Goal: Task Accomplishment & Management: Use online tool/utility

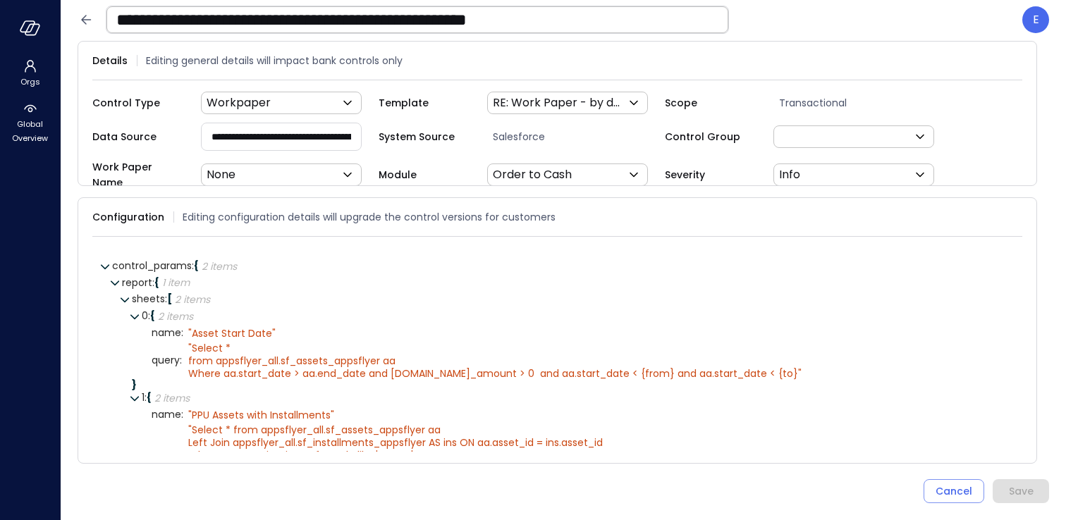
click at [83, 23] on icon at bounding box center [86, 19] width 17 height 17
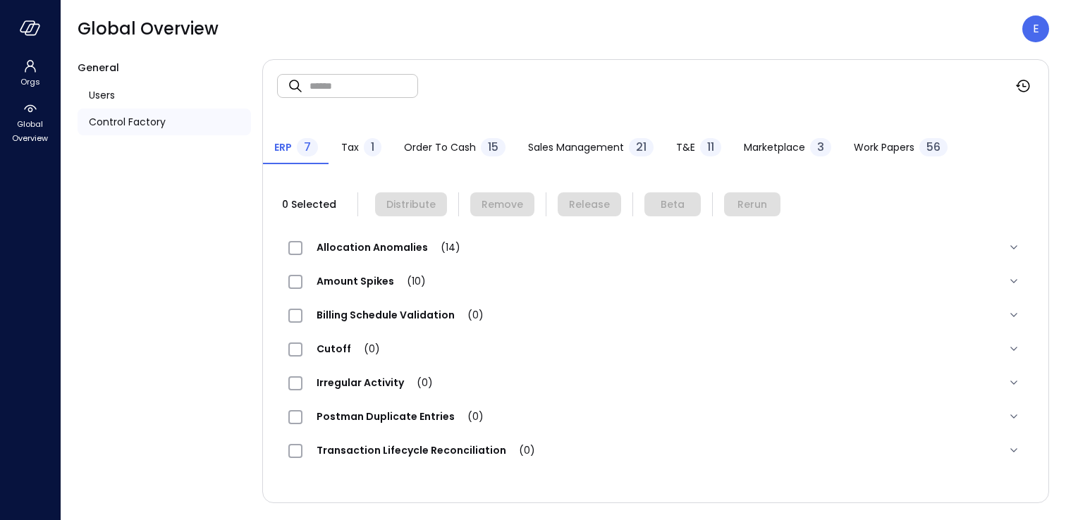
click at [898, 140] on span "Work Papers" at bounding box center [884, 148] width 61 height 16
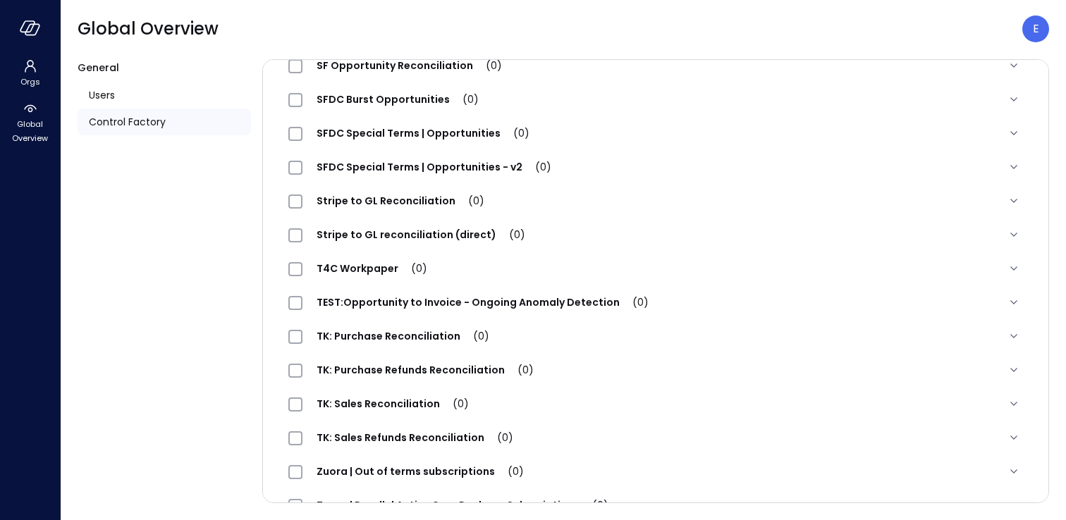
scroll to position [1583, 0]
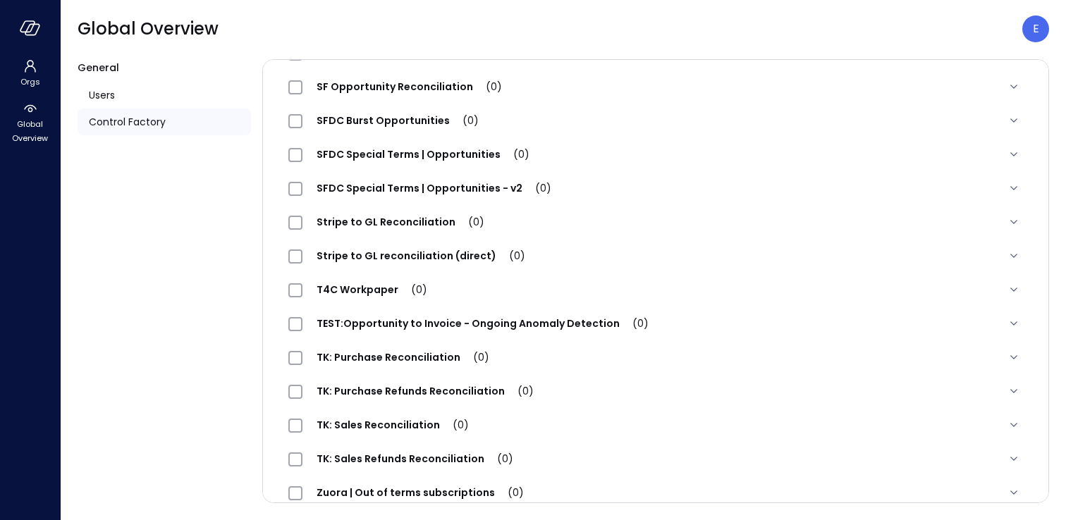
click at [720, 322] on div "TEST:Opportunity to Invoice - Ongoing Anomaly Detection (0)" at bounding box center [638, 323] width 700 height 17
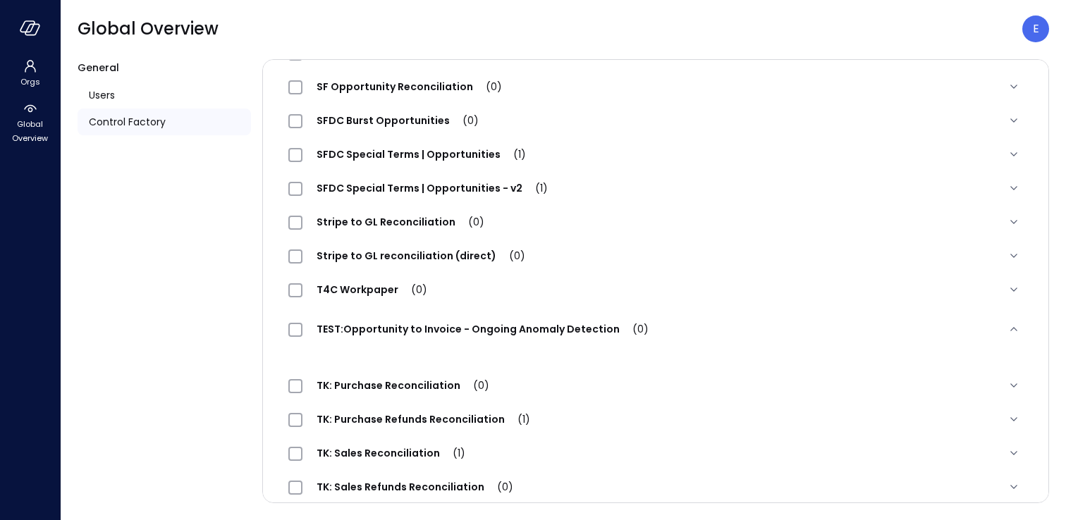
click at [515, 331] on span "TEST:Opportunity to Invoice - Ongoing Anomaly Detection (0)" at bounding box center [483, 329] width 360 height 14
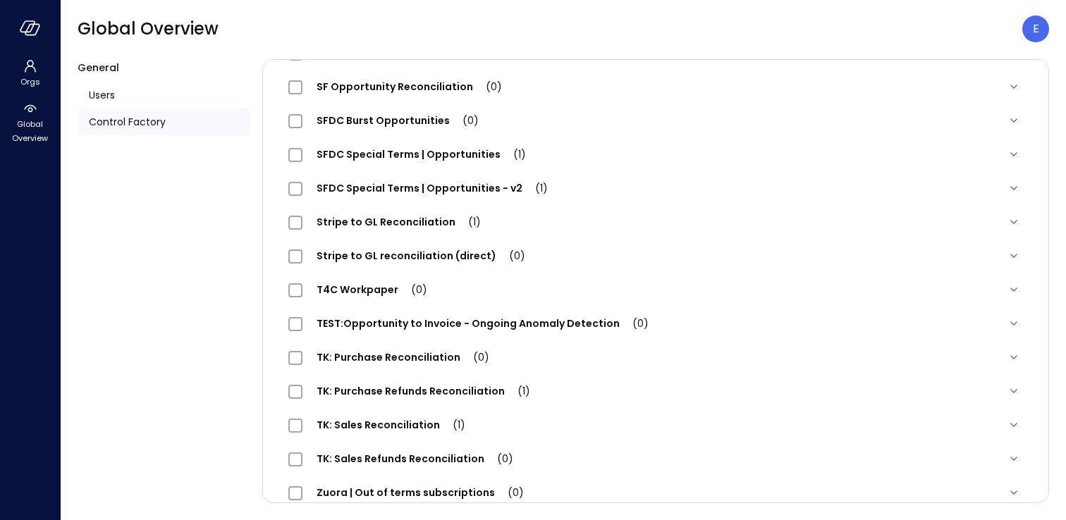
click at [516, 322] on span "TEST:Opportunity to Invoice - Ongoing Anomaly Detection (0)" at bounding box center [483, 324] width 360 height 14
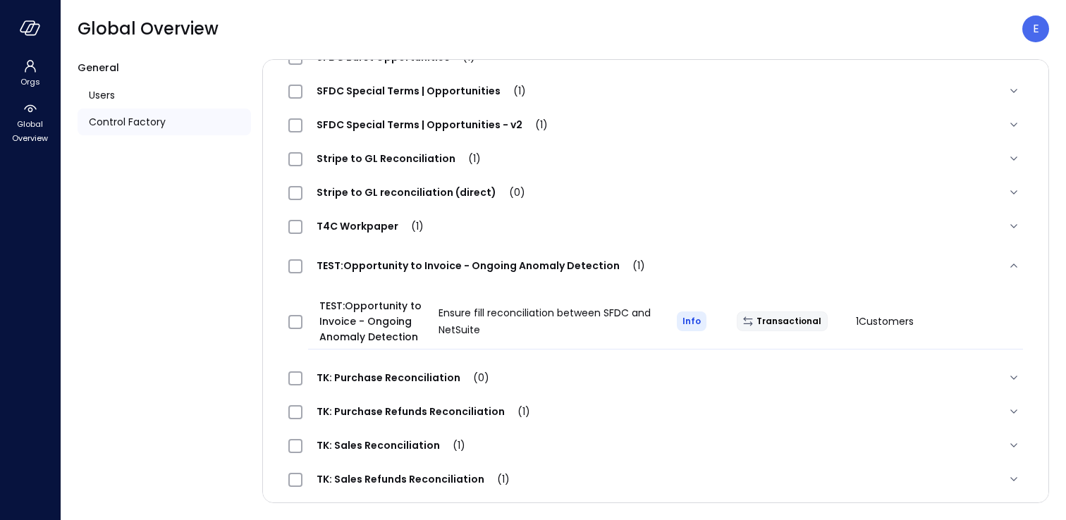
scroll to position [1721, 0]
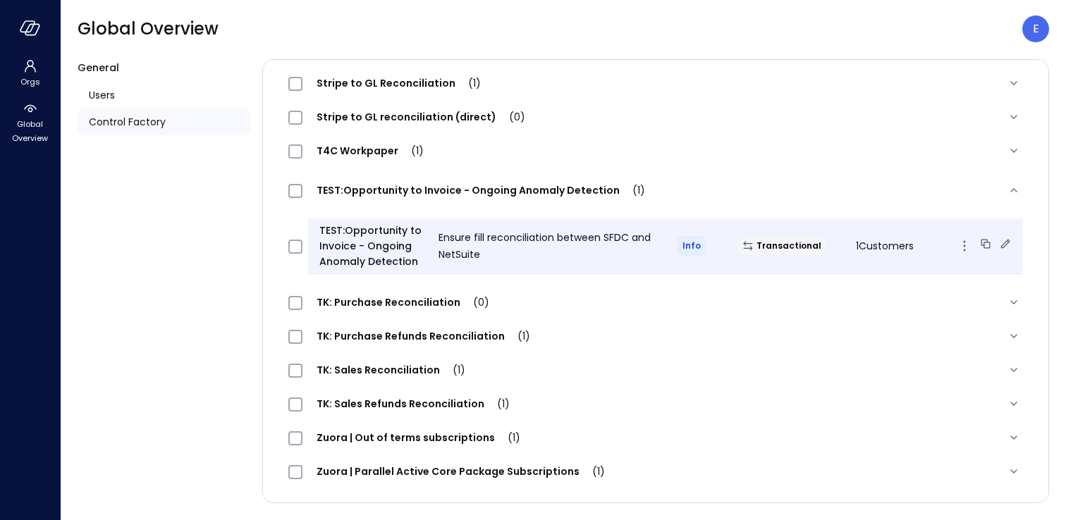
click at [966, 243] on icon "button" at bounding box center [964, 246] width 17 height 17
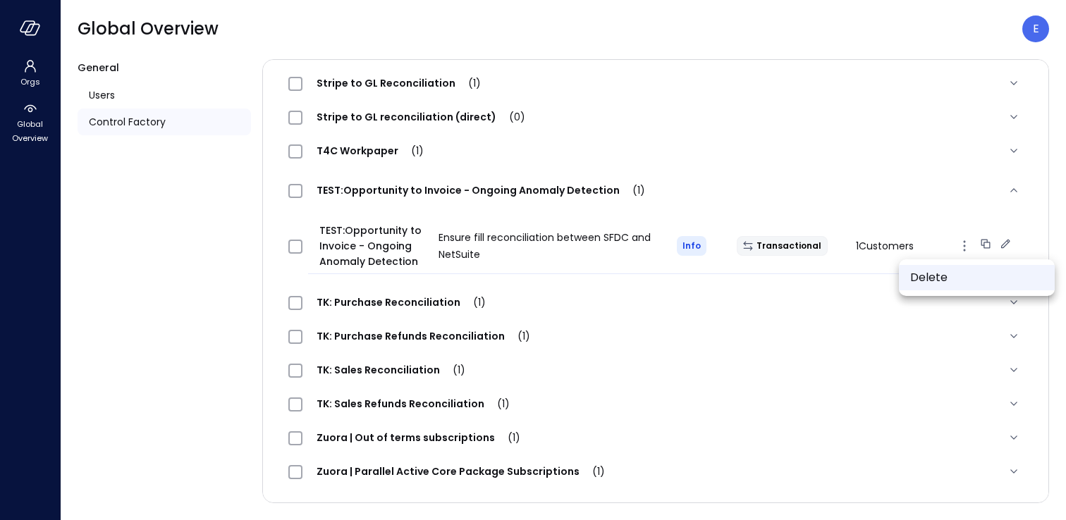
click at [927, 280] on li "Delete" at bounding box center [977, 277] width 156 height 25
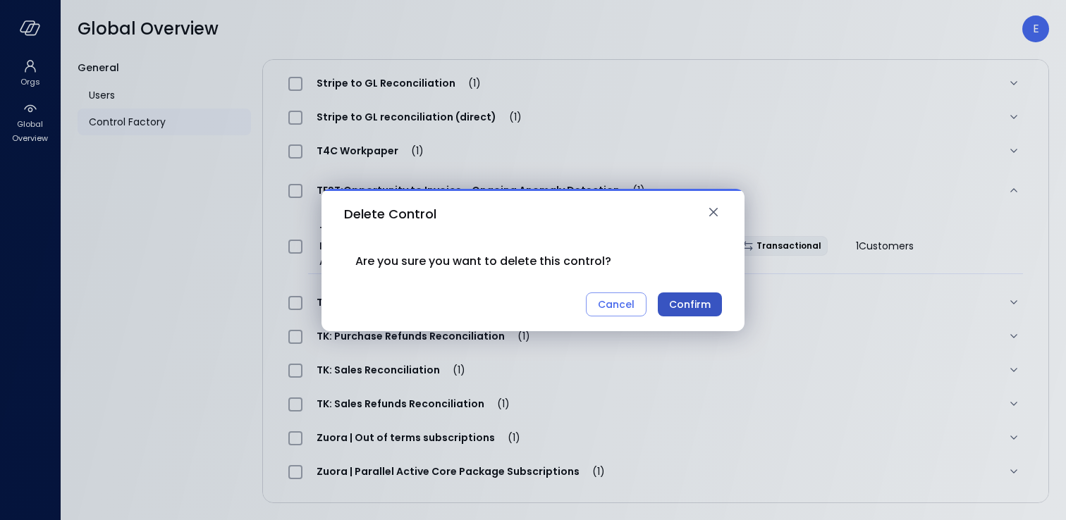
click at [703, 305] on div "Confirm" at bounding box center [690, 305] width 42 height 18
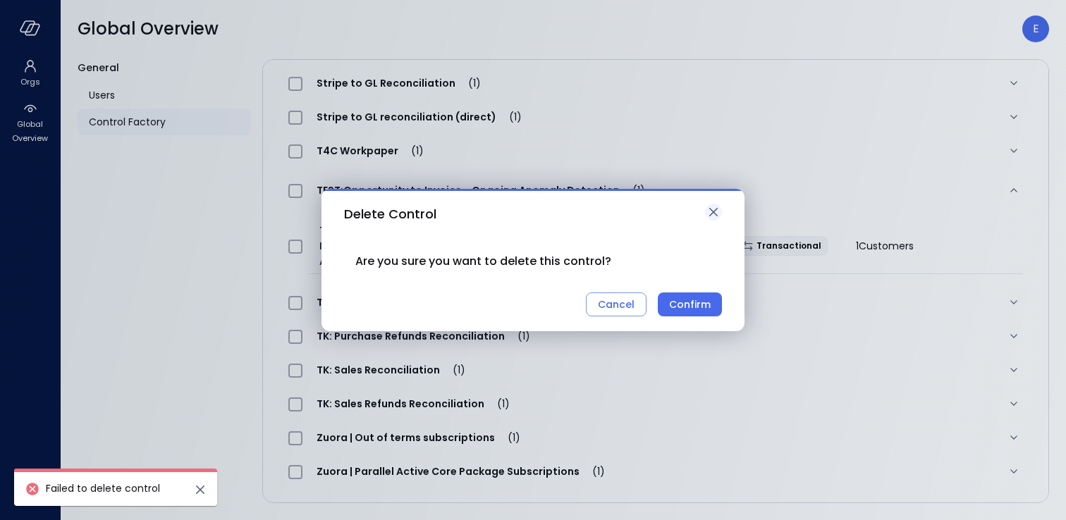
click at [712, 210] on icon "button" at bounding box center [713, 212] width 8 height 8
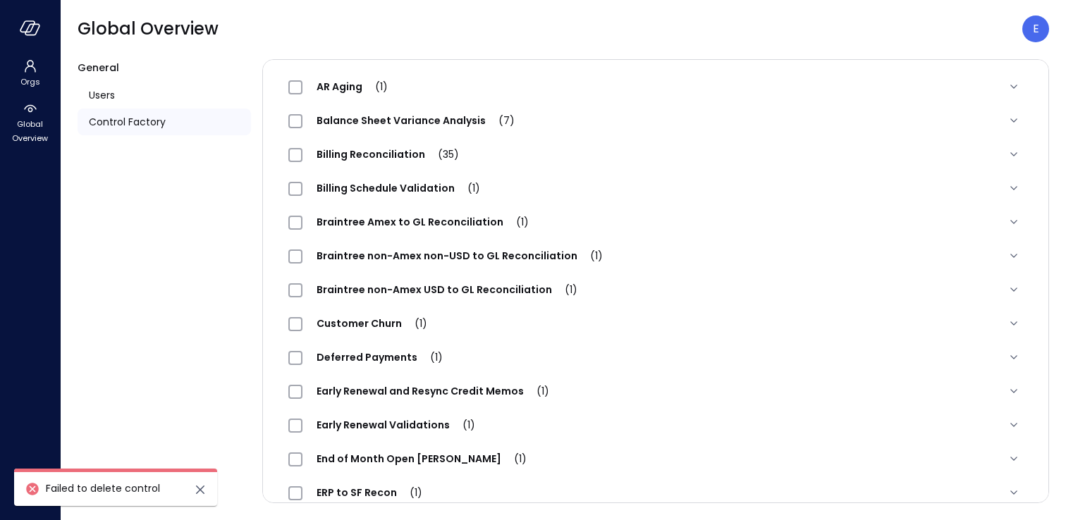
scroll to position [0, 0]
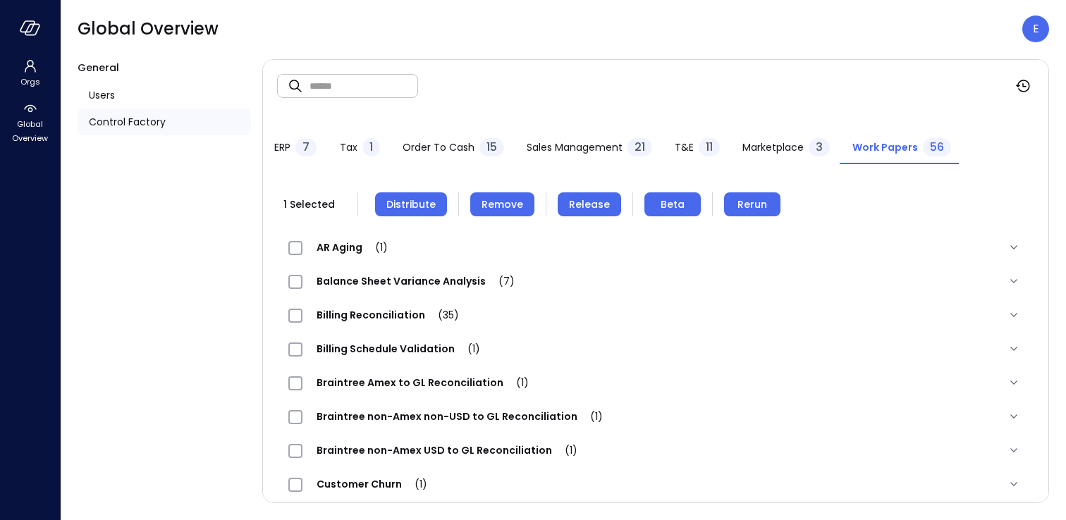
click at [499, 208] on span "Remove" at bounding box center [503, 205] width 42 height 16
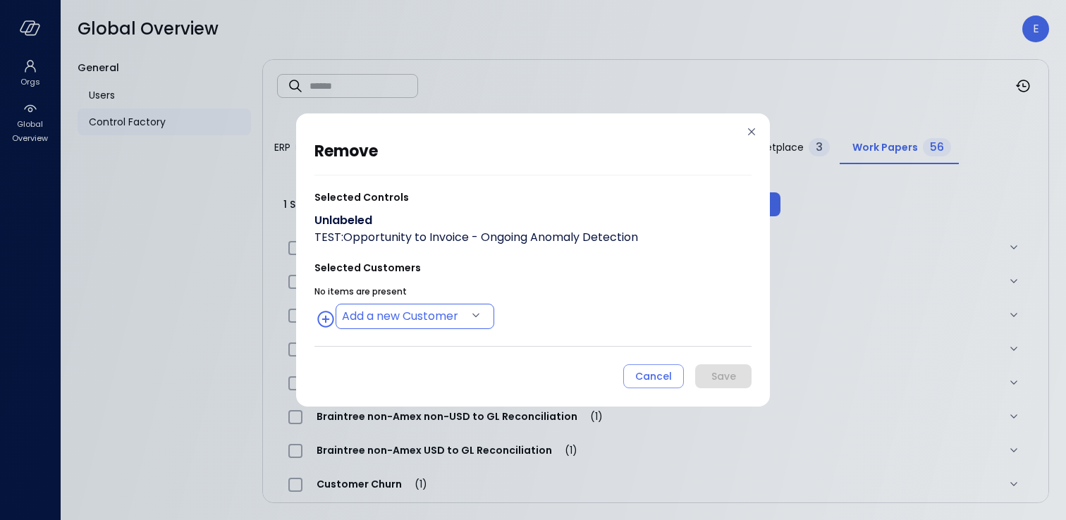
click at [446, 307] on body "Orgs Global Overview Global Overview E General Users Control Factory ​ ​ ERP 7 …" at bounding box center [533, 260] width 1066 height 520
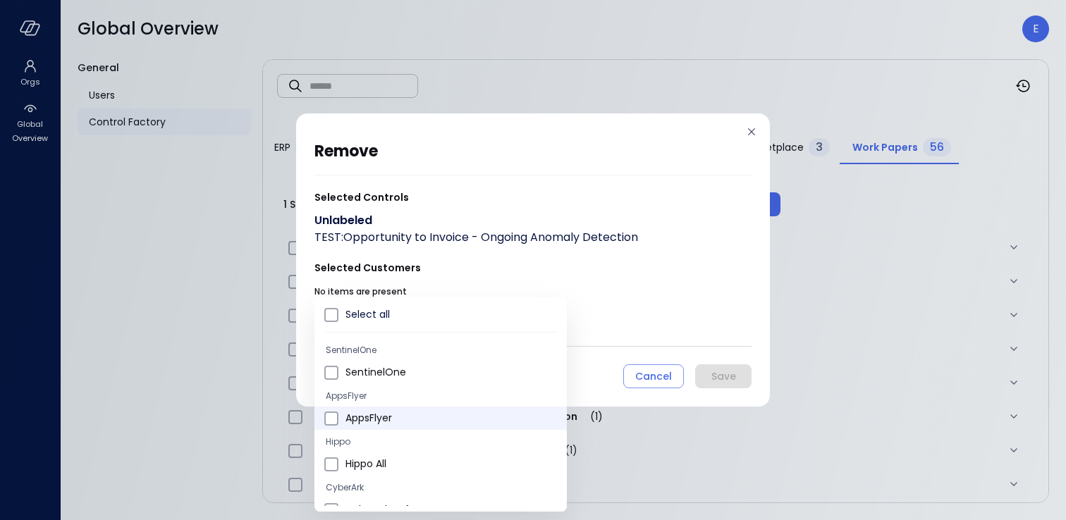
click at [382, 423] on span "AppsFlyer" at bounding box center [451, 418] width 210 height 15
type input "**********"
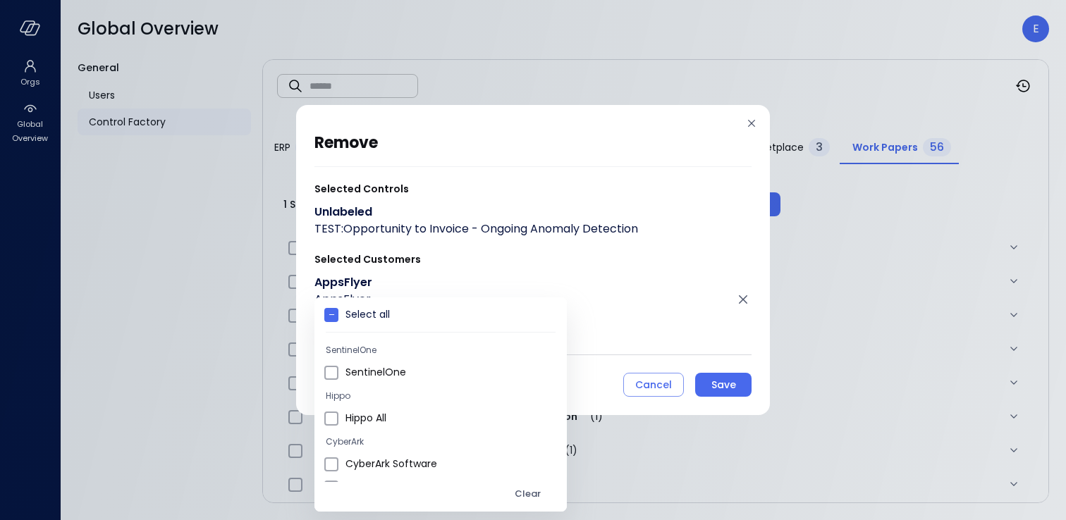
click at [726, 384] on div at bounding box center [533, 260] width 1066 height 520
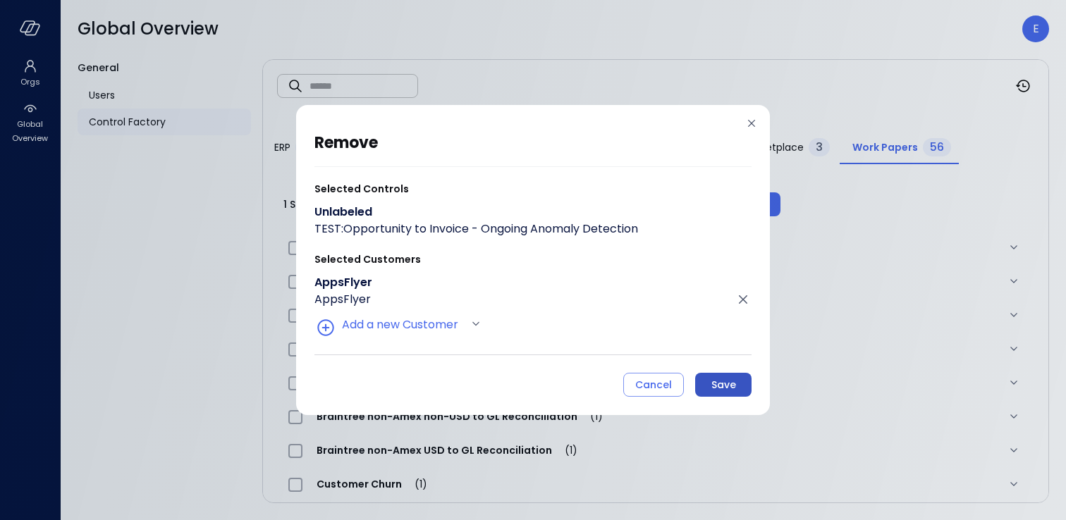
click at [728, 388] on div "Save" at bounding box center [724, 386] width 25 height 18
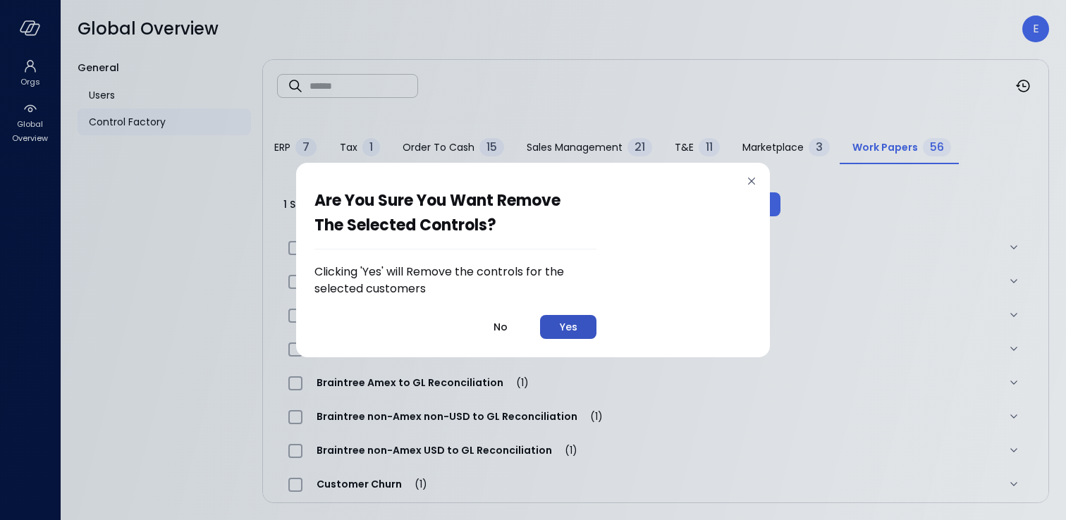
click at [575, 329] on div "Yes" at bounding box center [569, 328] width 18 height 18
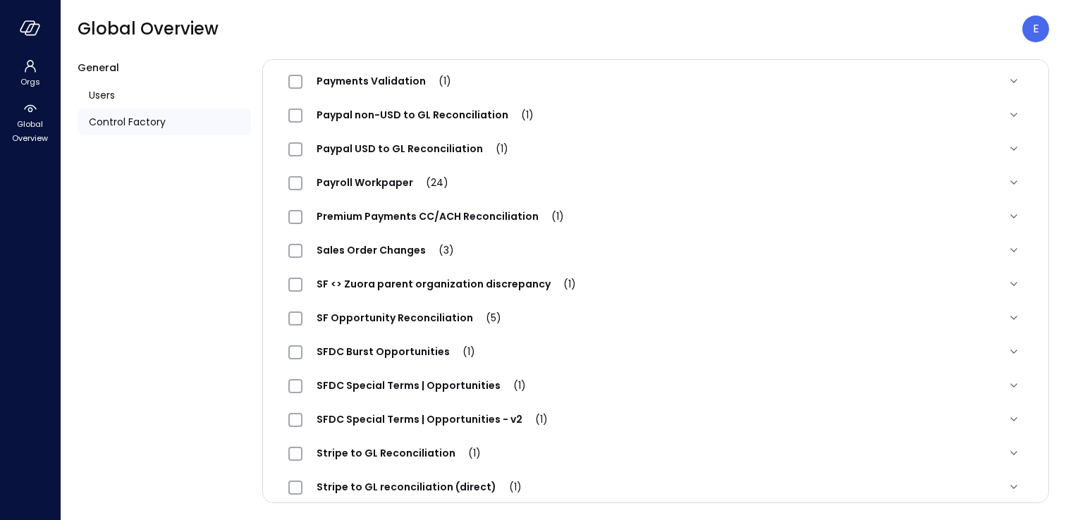
scroll to position [1721, 0]
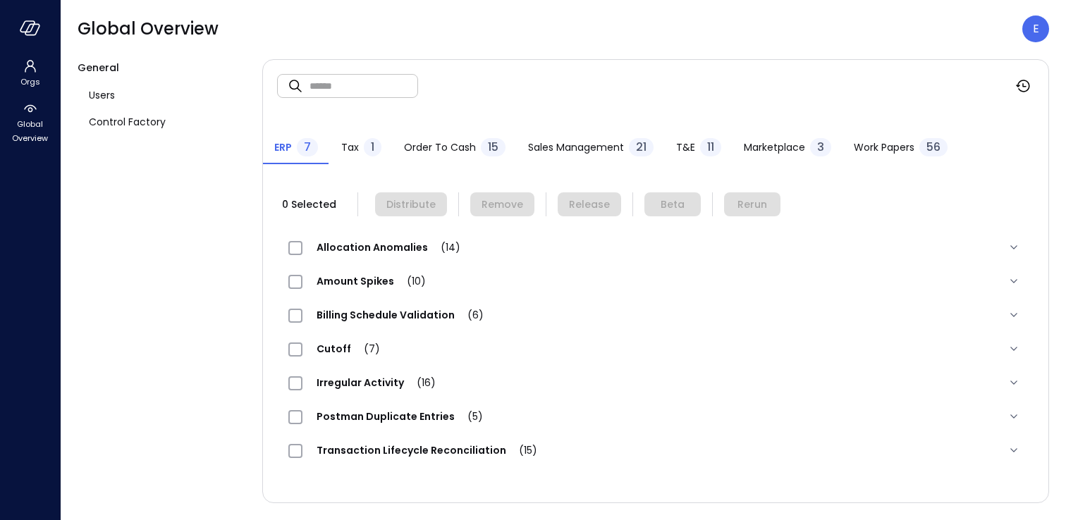
click at [892, 148] on span "Work Papers" at bounding box center [884, 148] width 61 height 16
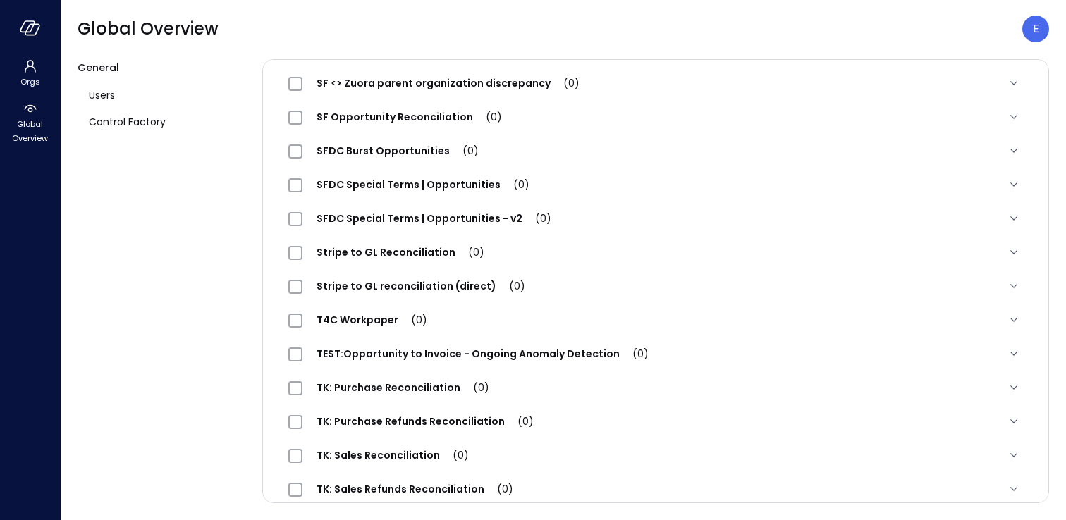
scroll to position [1638, 0]
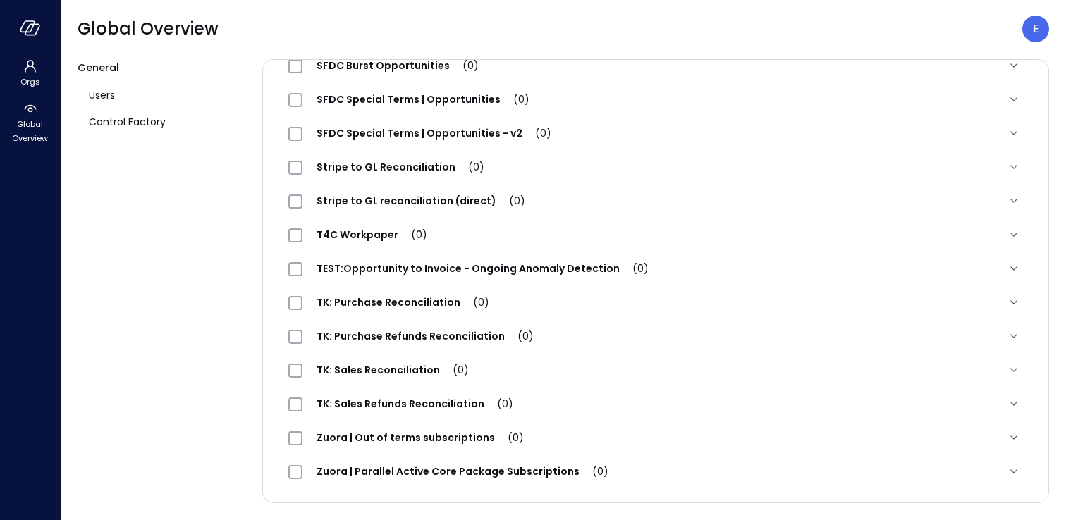
click at [527, 264] on span "TEST:Opportunity to Invoice - Ongoing Anomaly Detection (0)" at bounding box center [483, 269] width 360 height 14
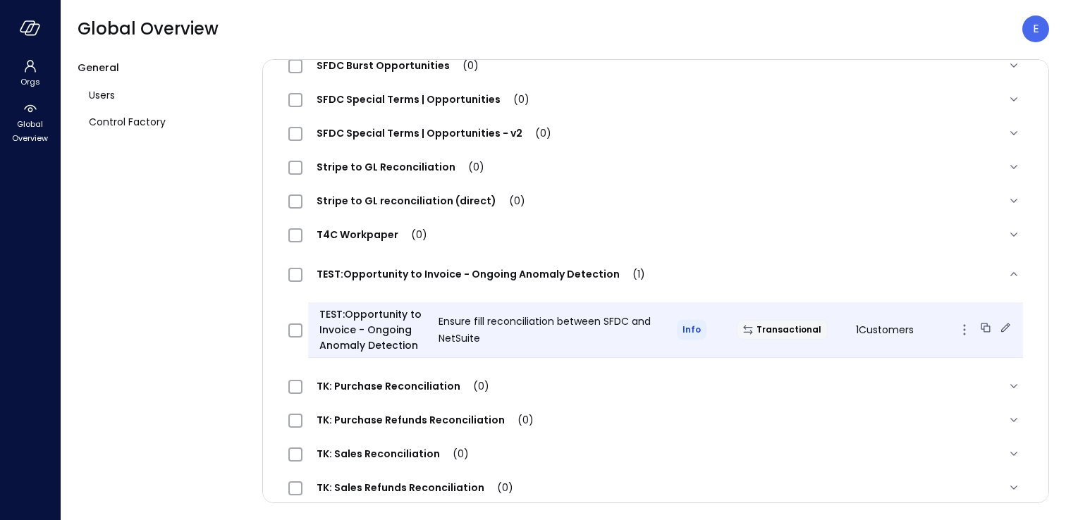
click at [965, 329] on icon "button" at bounding box center [964, 330] width 2 height 2
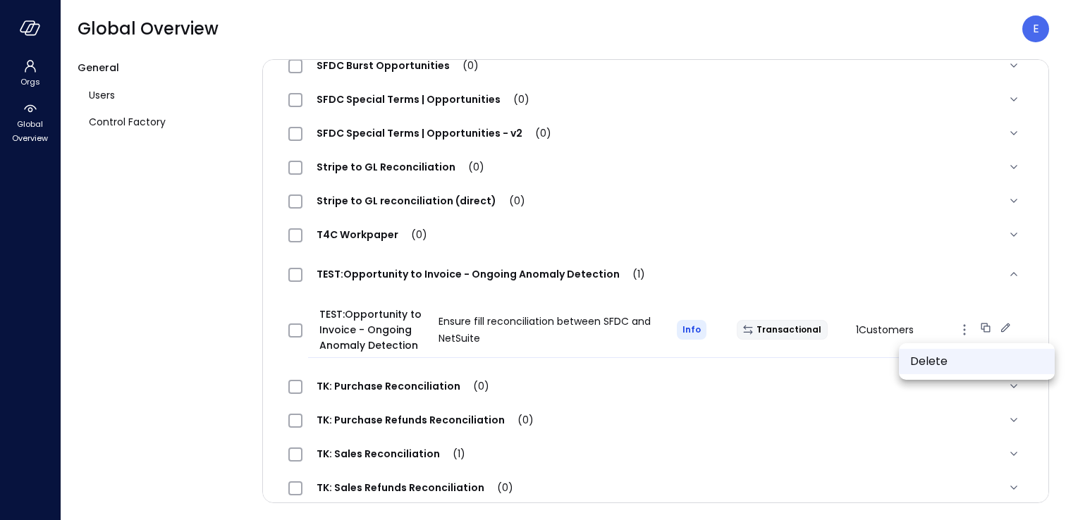
click at [937, 361] on li "Delete" at bounding box center [977, 361] width 156 height 25
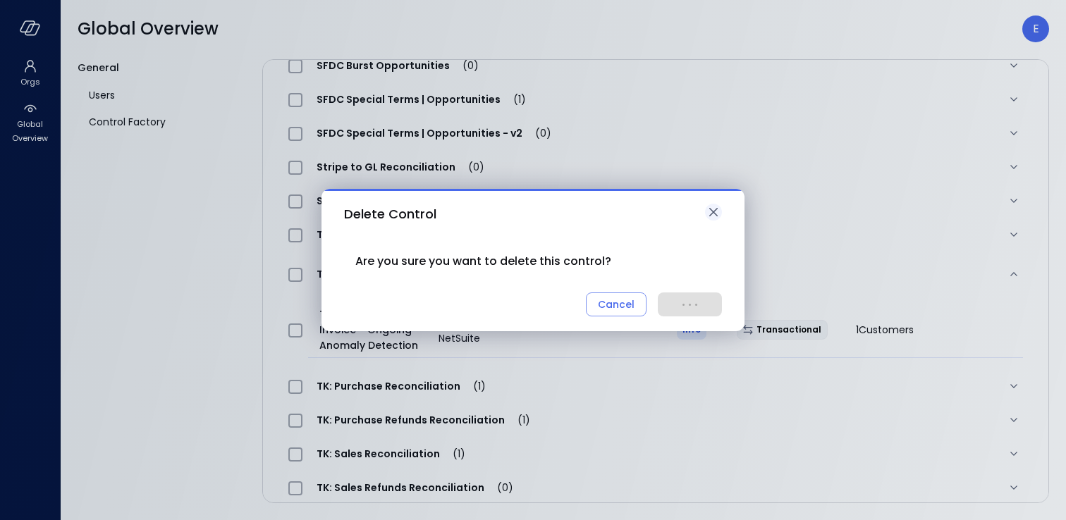
click at [716, 214] on icon "button" at bounding box center [713, 212] width 17 height 17
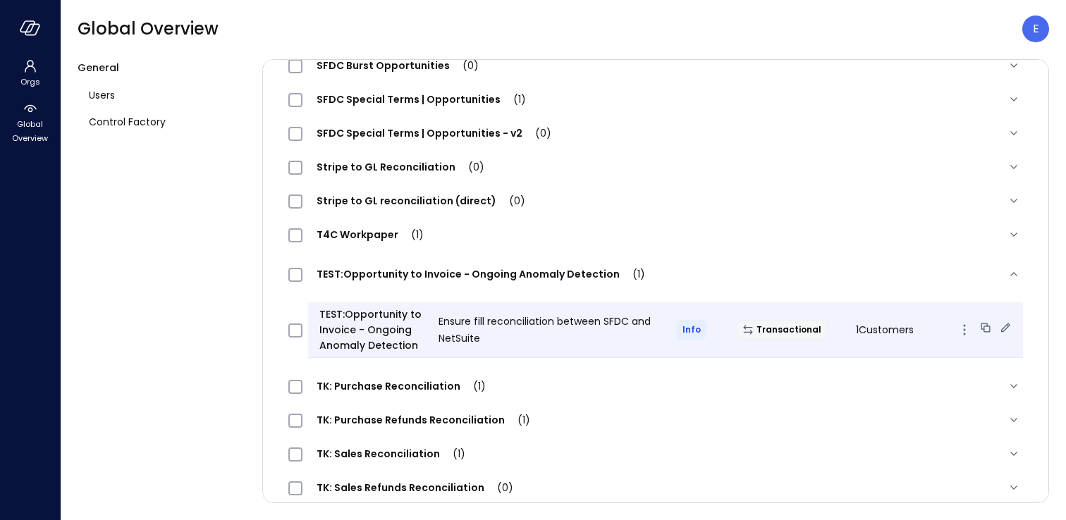
click at [364, 321] on span "TEST:Opportunity to Invoice - Ongoing Anomaly Detection" at bounding box center [373, 330] width 108 height 47
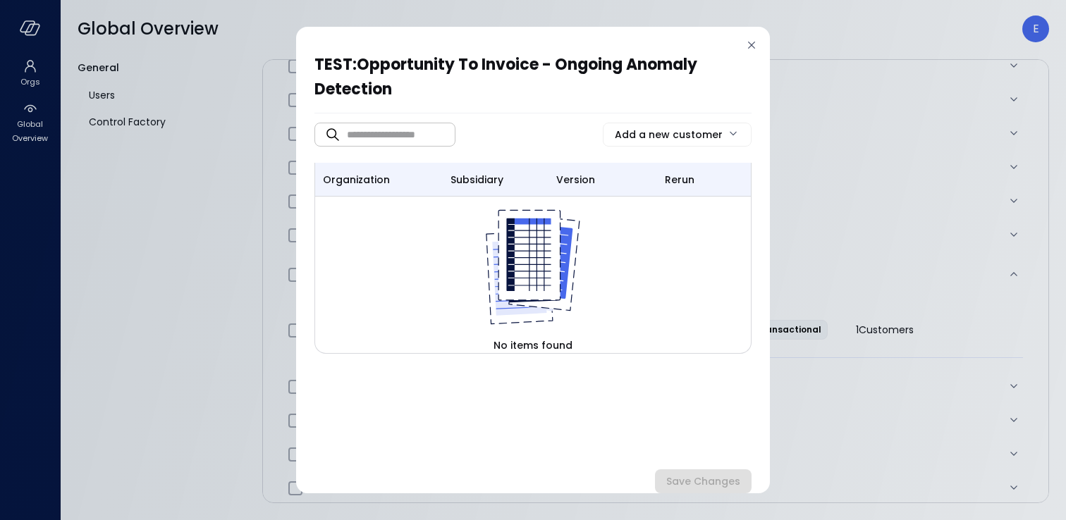
click at [753, 46] on icon at bounding box center [752, 45] width 14 height 14
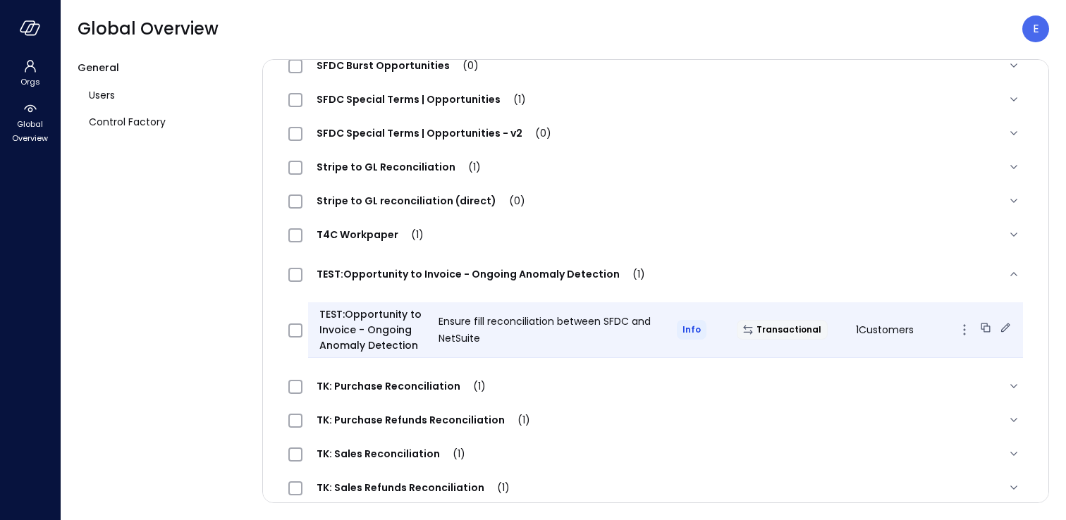
click at [968, 332] on icon "button" at bounding box center [964, 330] width 17 height 17
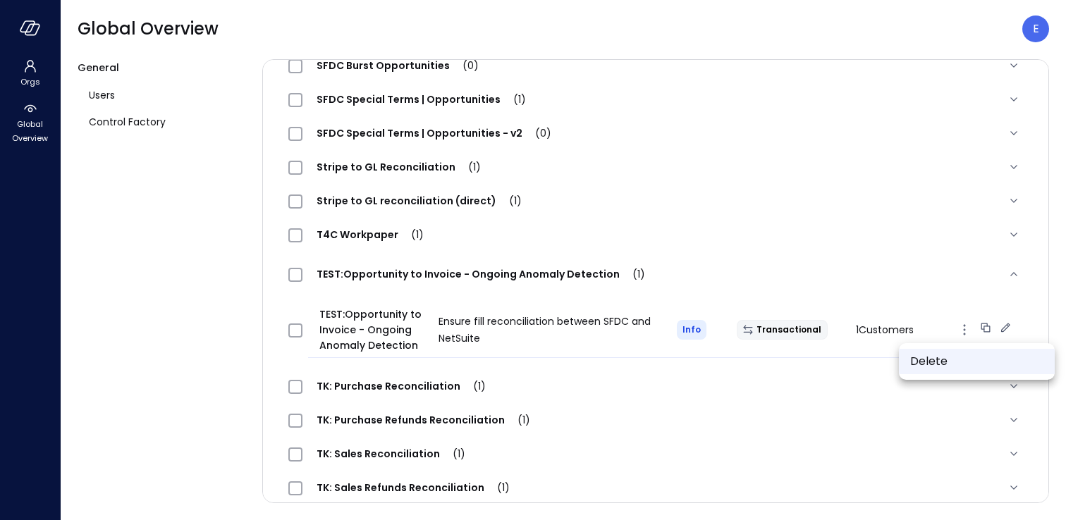
click at [943, 362] on li "Delete" at bounding box center [977, 361] width 156 height 25
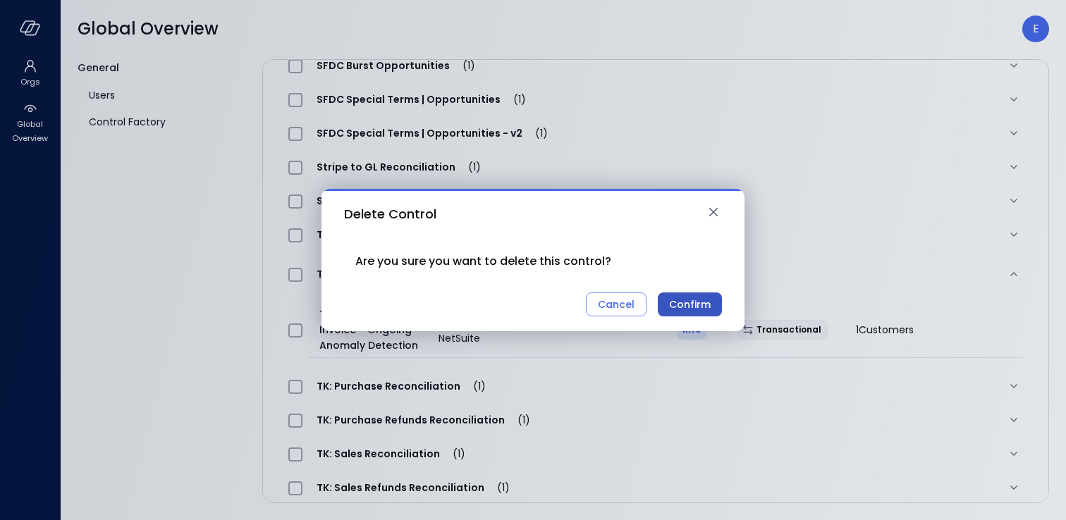
click at [691, 301] on div "Confirm" at bounding box center [690, 305] width 42 height 18
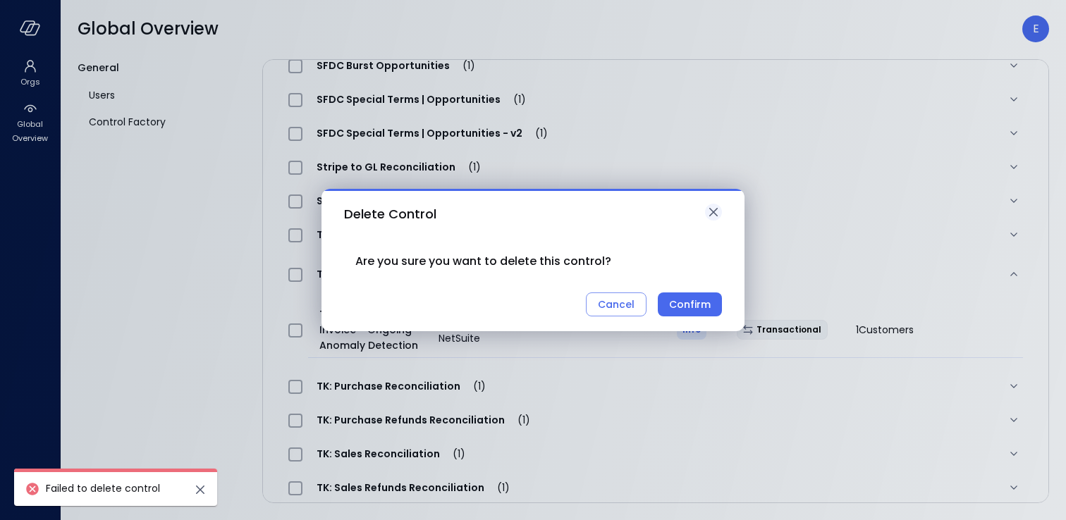
click at [712, 210] on icon "button" at bounding box center [713, 212] width 8 height 8
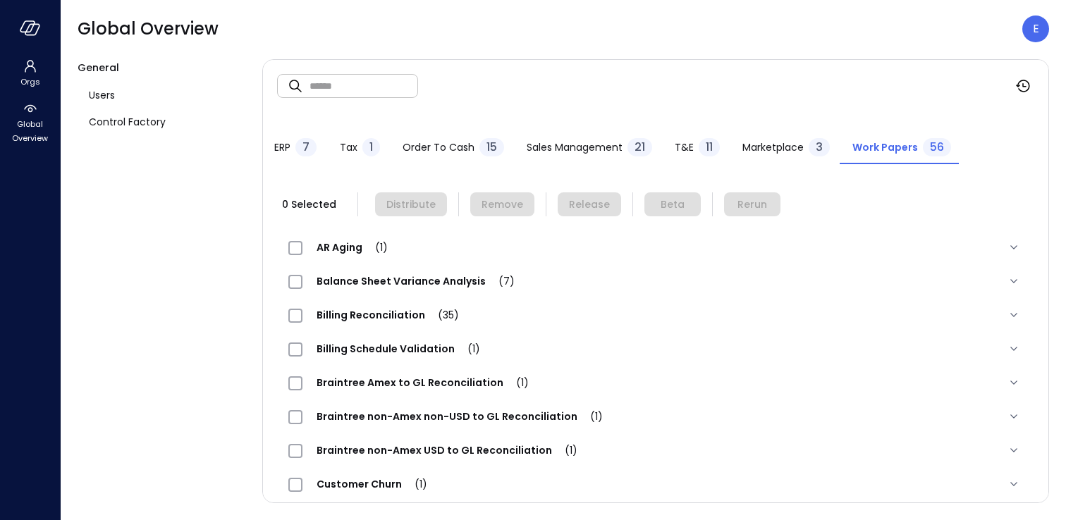
scroll to position [475, 0]
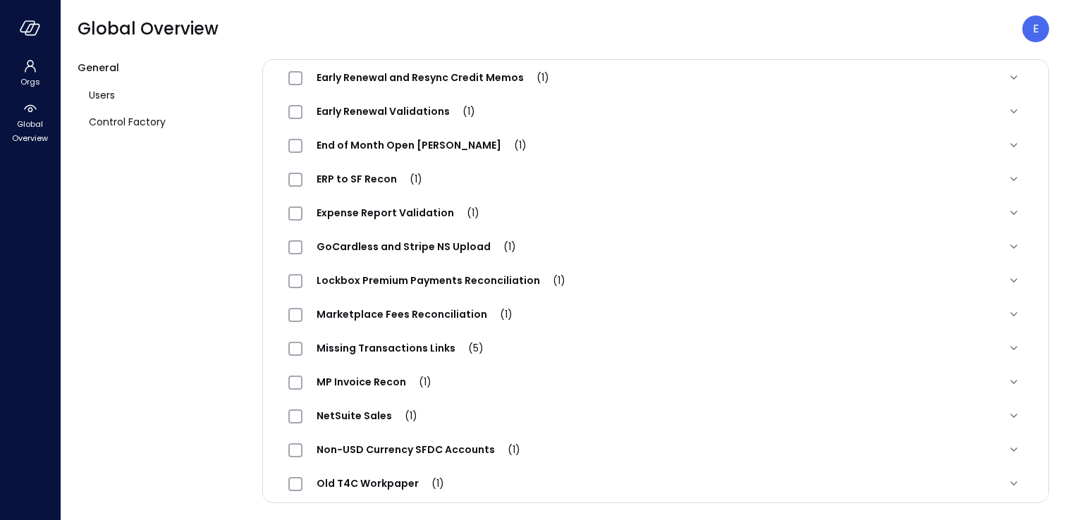
click at [403, 276] on span "Lockbox Premium Payments Reconciliation (1)" at bounding box center [441, 281] width 277 height 14
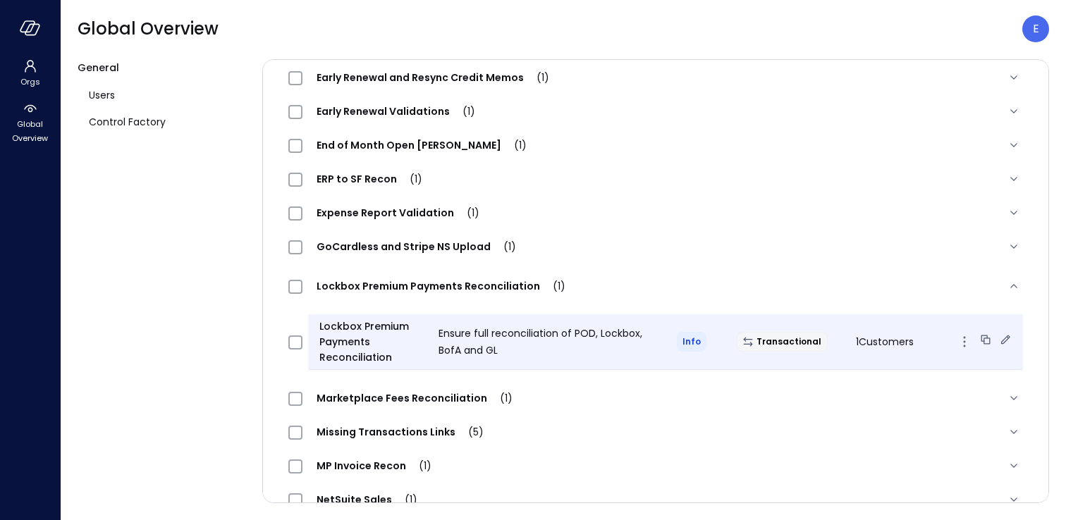
click at [1007, 338] on icon at bounding box center [1006, 340] width 14 height 14
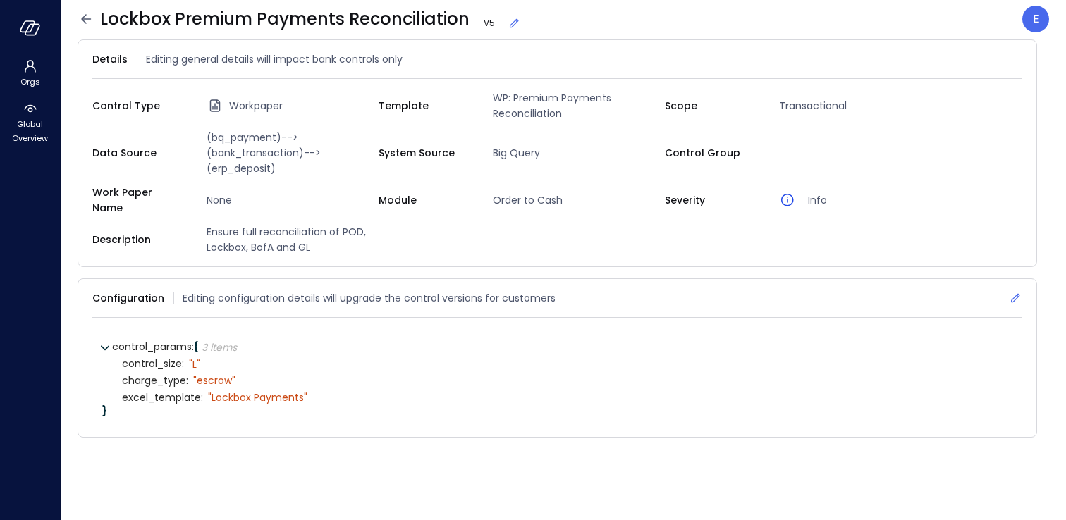
click at [1016, 294] on icon at bounding box center [1015, 298] width 9 height 9
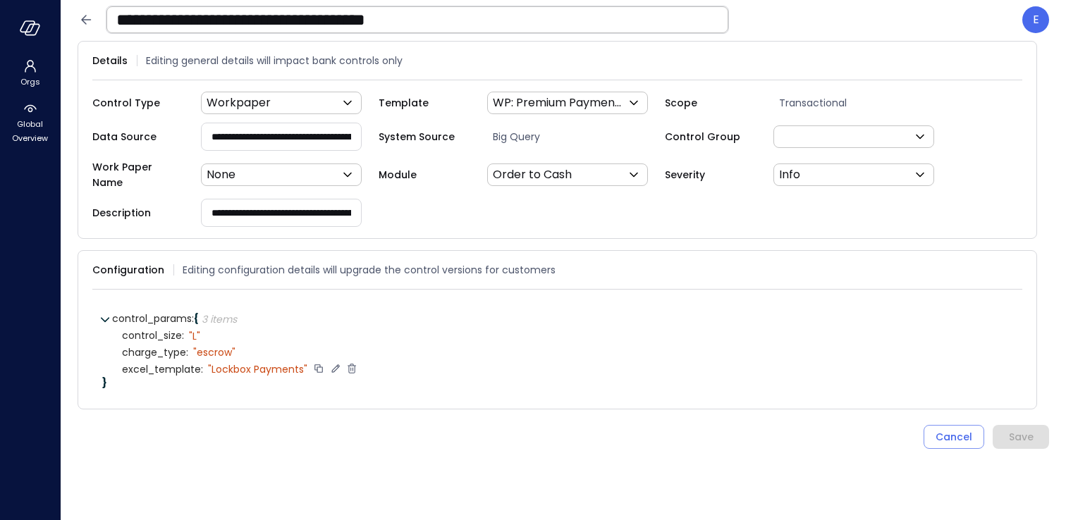
click at [334, 362] on icon at bounding box center [335, 368] width 13 height 13
type textarea "**********"
click at [327, 365] on icon at bounding box center [325, 369] width 9 height 9
click at [317, 365] on icon at bounding box center [319, 369] width 8 height 8
click at [324, 367] on icon at bounding box center [325, 369] width 5 height 4
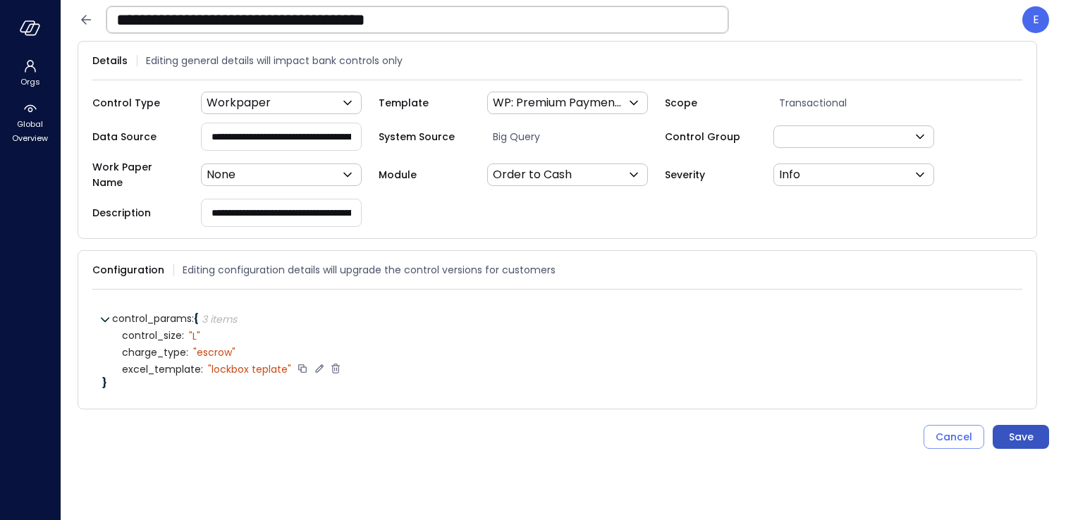
click at [1034, 430] on button "Save" at bounding box center [1021, 437] width 56 height 24
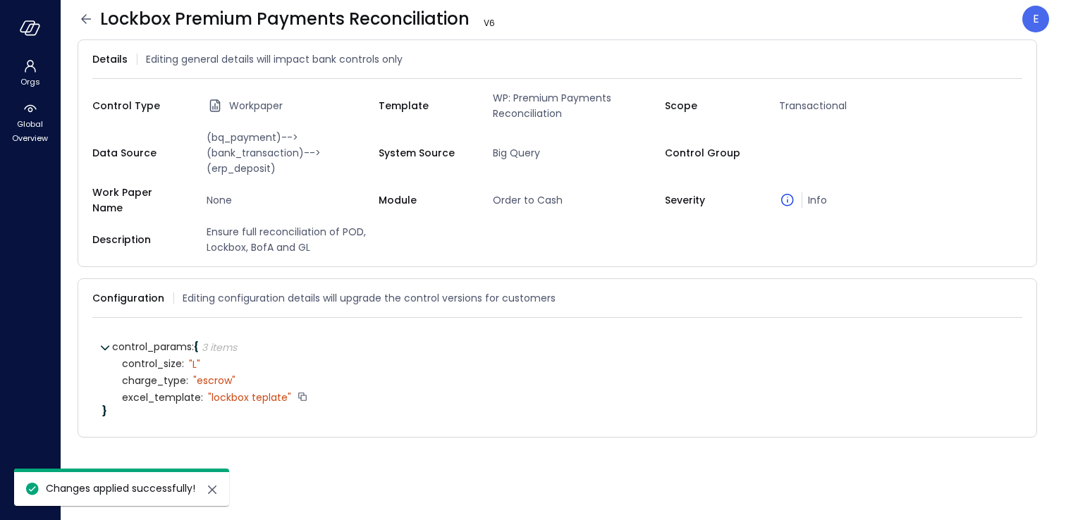
click at [90, 17] on icon at bounding box center [86, 19] width 17 height 17
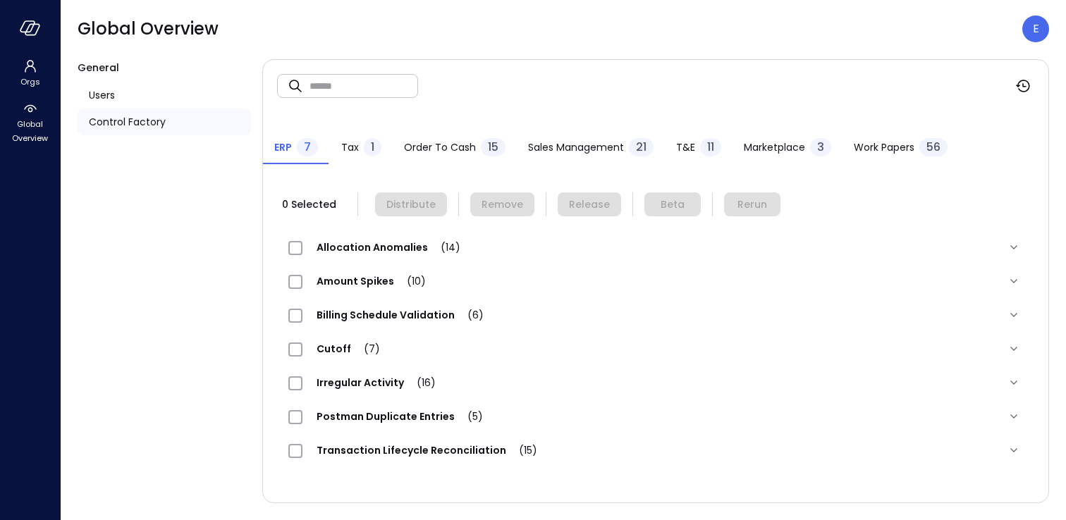
click at [880, 152] on span "Work Papers" at bounding box center [884, 148] width 61 height 16
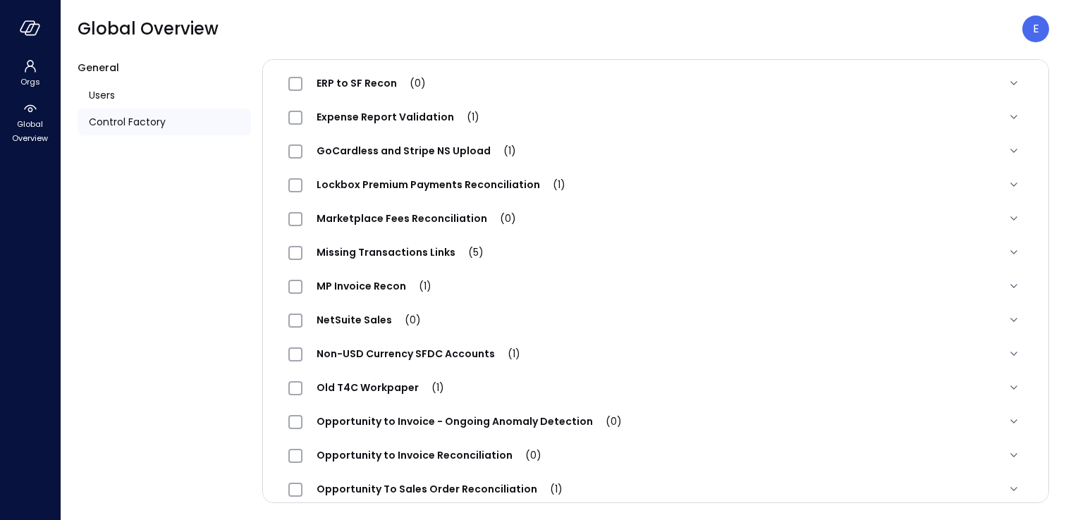
scroll to position [570, 0]
click at [463, 183] on span "Lockbox Premium Payments Reconciliation (1)" at bounding box center [441, 185] width 277 height 14
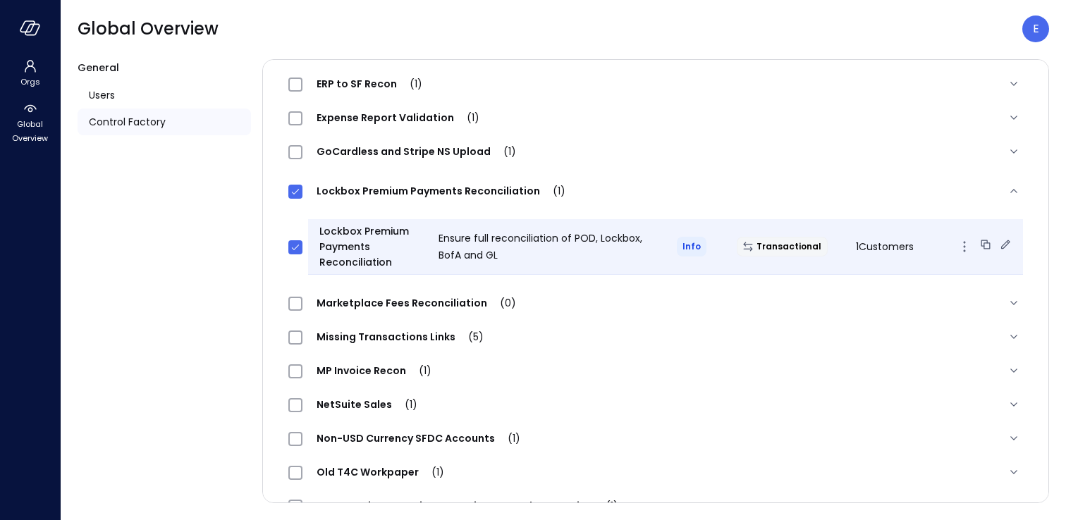
scroll to position [0, 0]
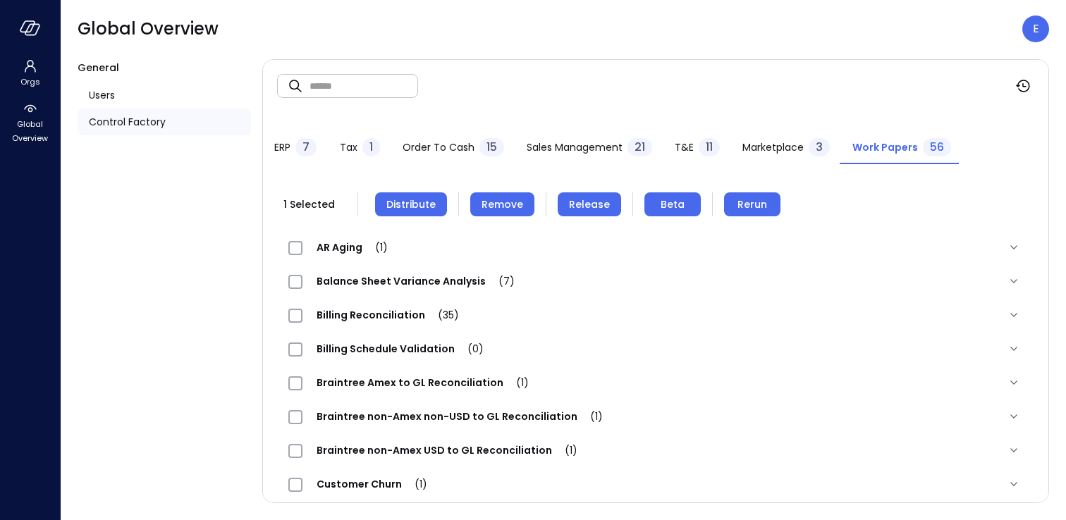
click at [489, 201] on span "Remove" at bounding box center [503, 205] width 42 height 16
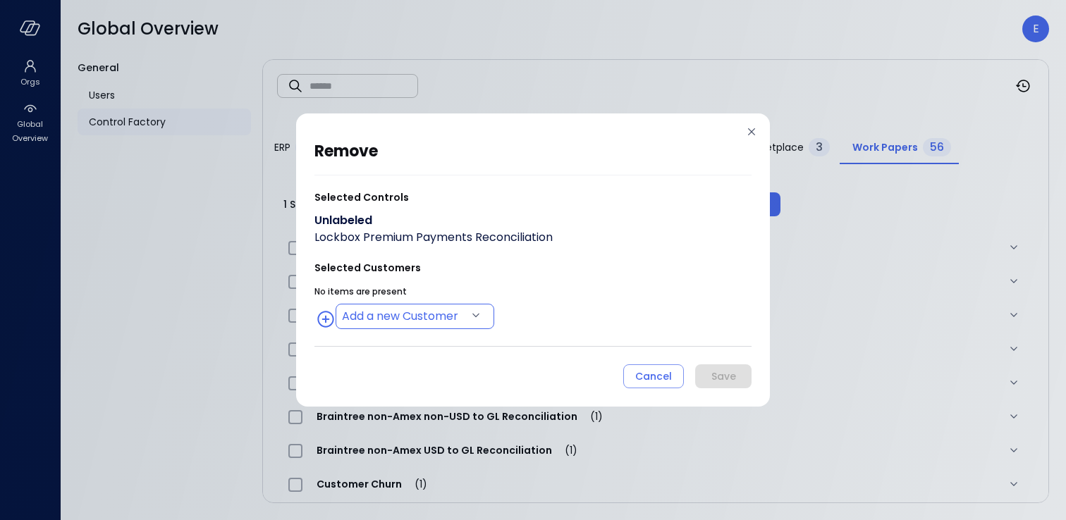
click at [439, 317] on body "Orgs Global Overview Global Overview E General Users Control Factory ​ ​ ERP 7 …" at bounding box center [533, 260] width 1066 height 520
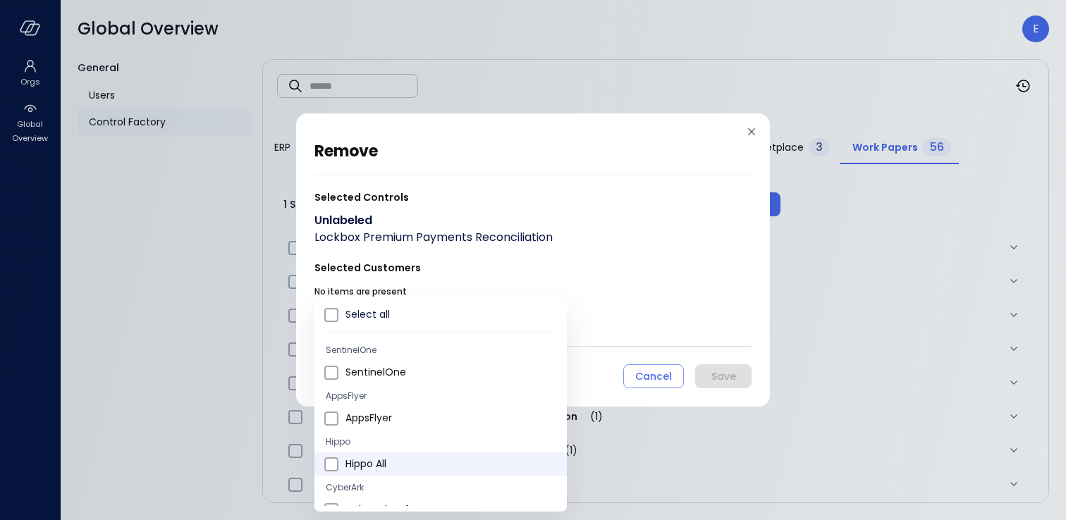
click at [372, 463] on span "Hippo All" at bounding box center [451, 464] width 210 height 15
type input "**********"
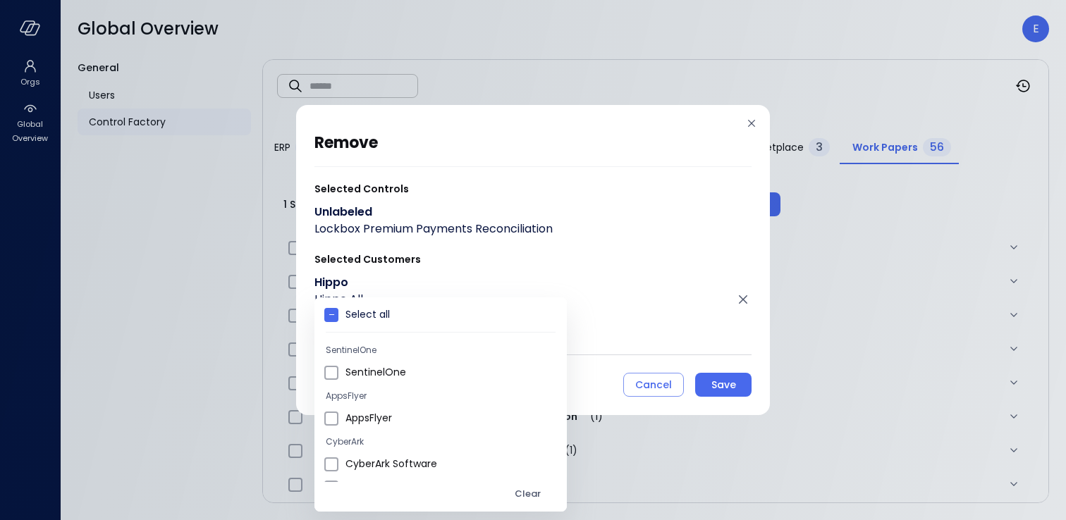
click at [719, 389] on div at bounding box center [533, 260] width 1066 height 520
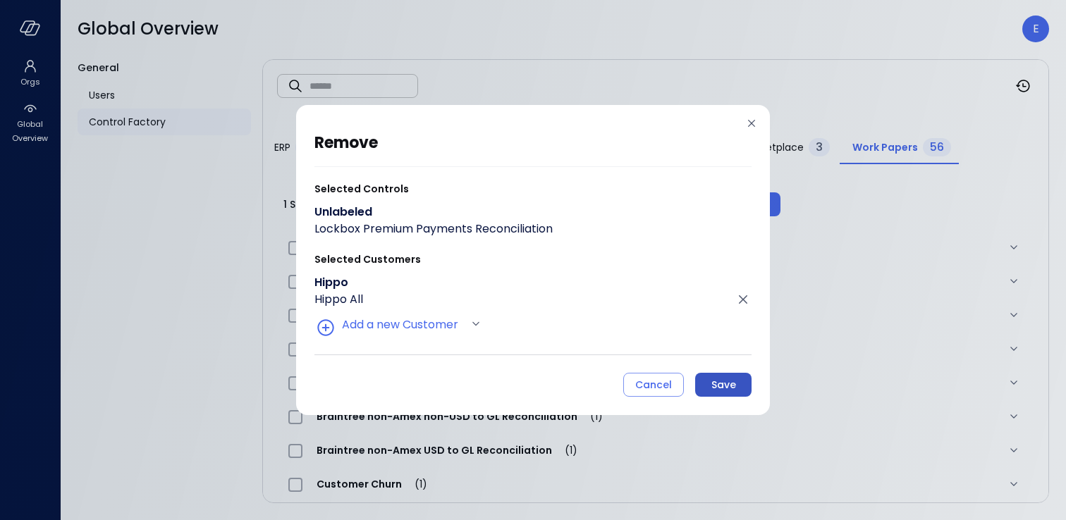
click at [719, 390] on div "Save" at bounding box center [724, 386] width 25 height 18
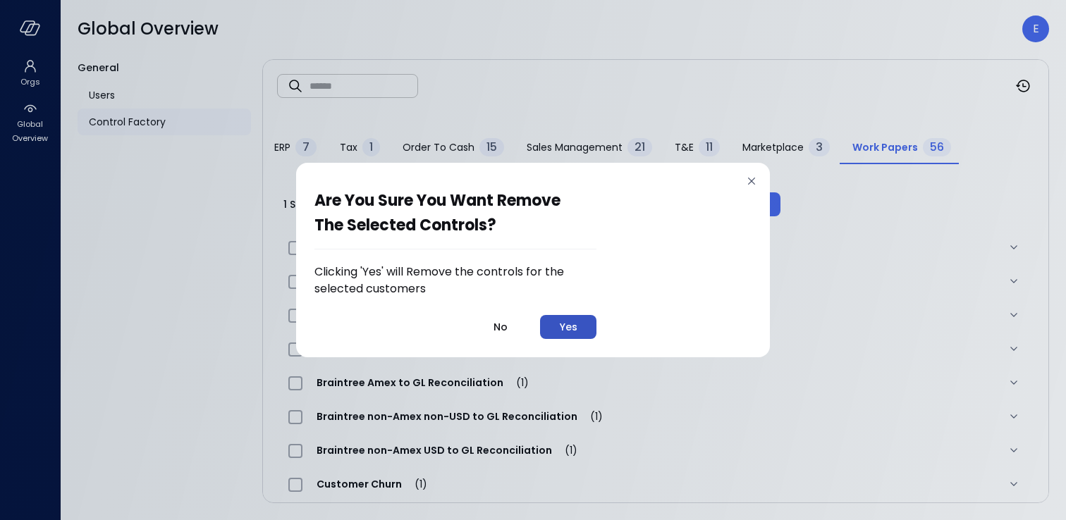
click at [568, 329] on div "Yes" at bounding box center [569, 328] width 18 height 18
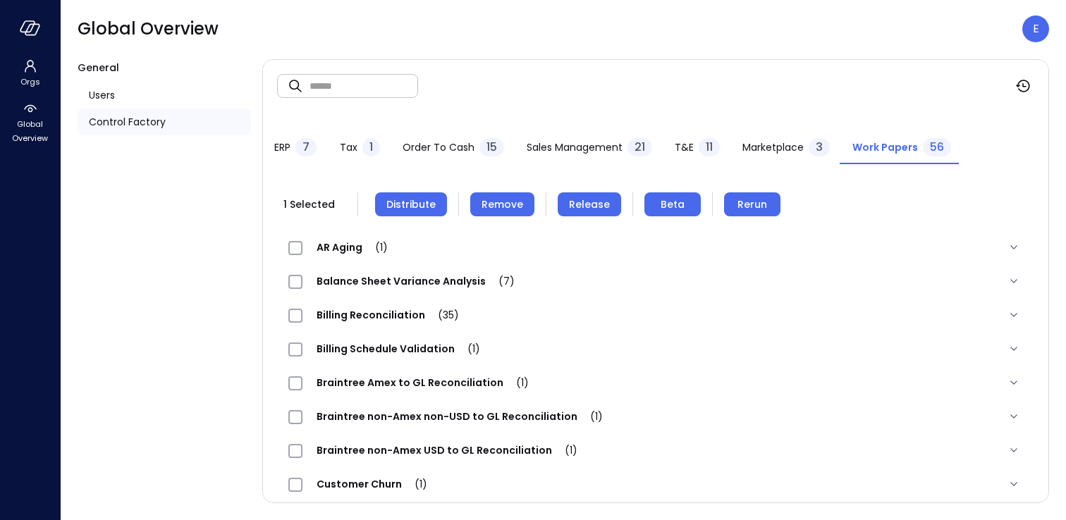
click at [420, 195] on button "Distribute" at bounding box center [411, 205] width 72 height 24
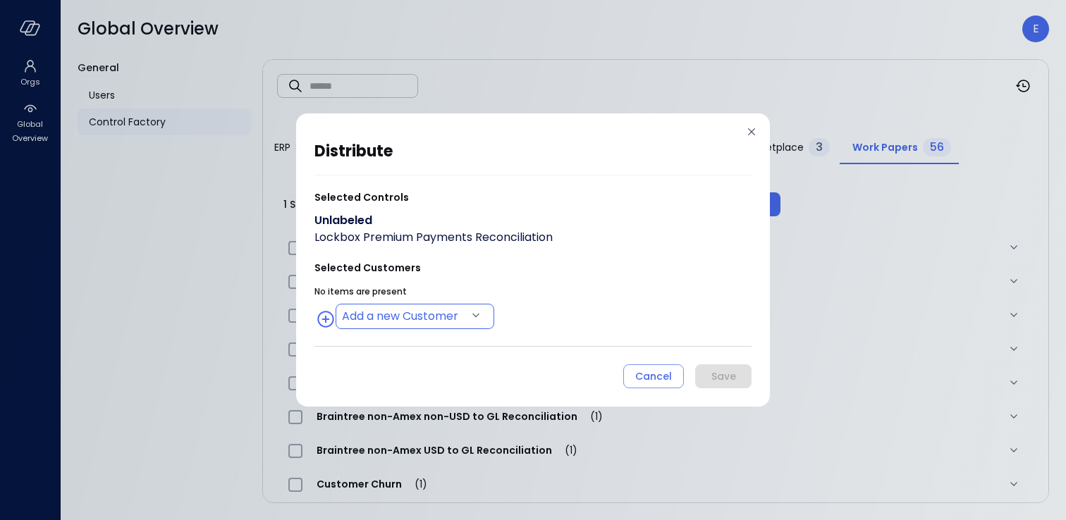
click at [377, 311] on body "Orgs Global Overview Global Overview E General Users Control Factory ​ ​ ERP 7 …" at bounding box center [533, 260] width 1066 height 520
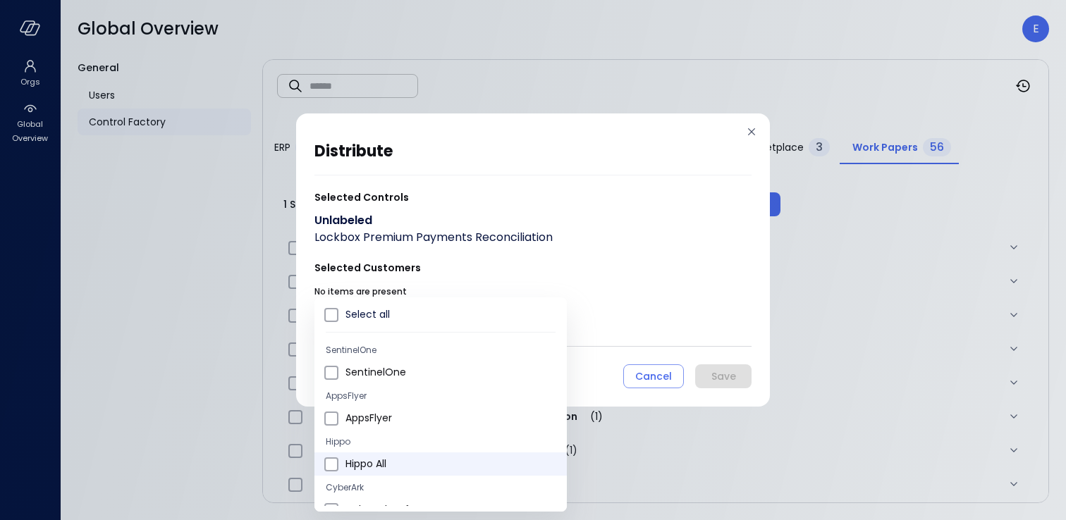
click at [365, 459] on span "Hippo All" at bounding box center [451, 464] width 210 height 15
type input "**********"
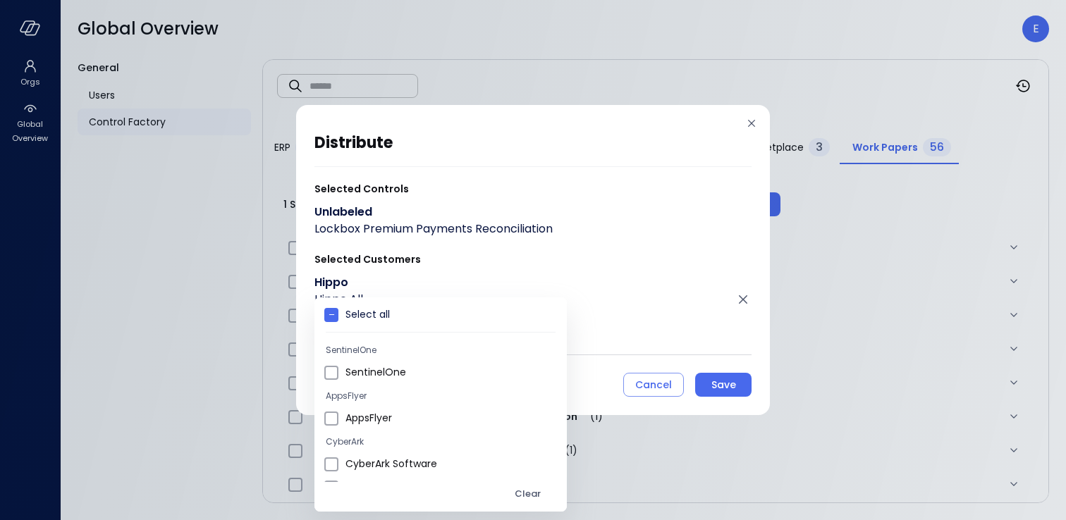
click at [706, 389] on div at bounding box center [533, 260] width 1066 height 520
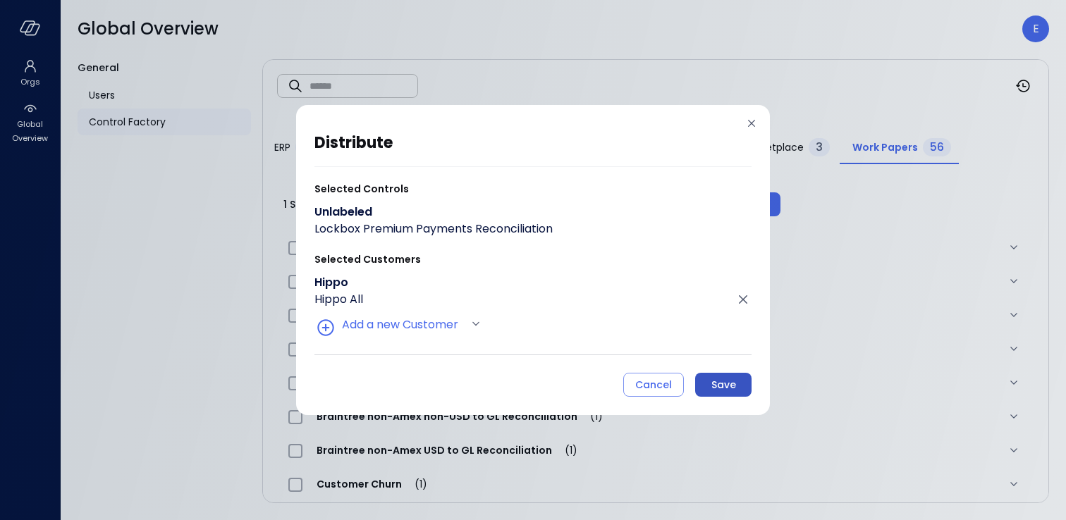
click at [731, 391] on div "Save" at bounding box center [724, 386] width 25 height 18
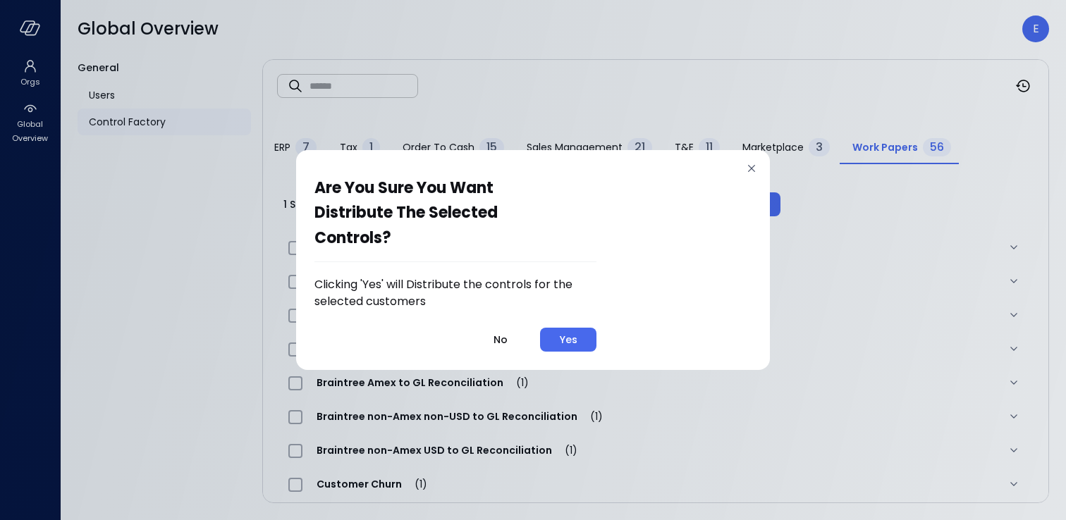
click at [566, 348] on div "Yes" at bounding box center [569, 340] width 18 height 18
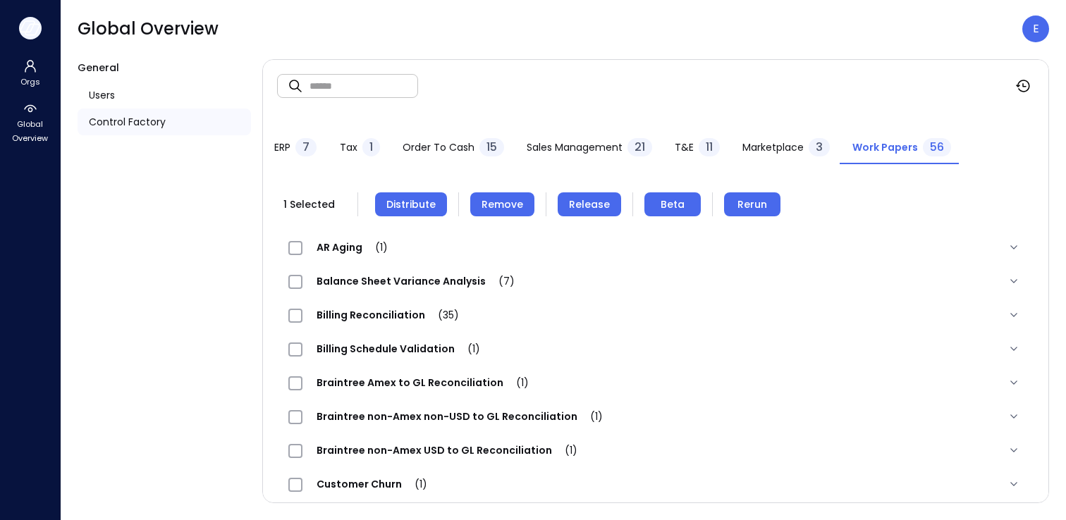
click at [29, 25] on icon "button" at bounding box center [32, 29] width 14 height 11
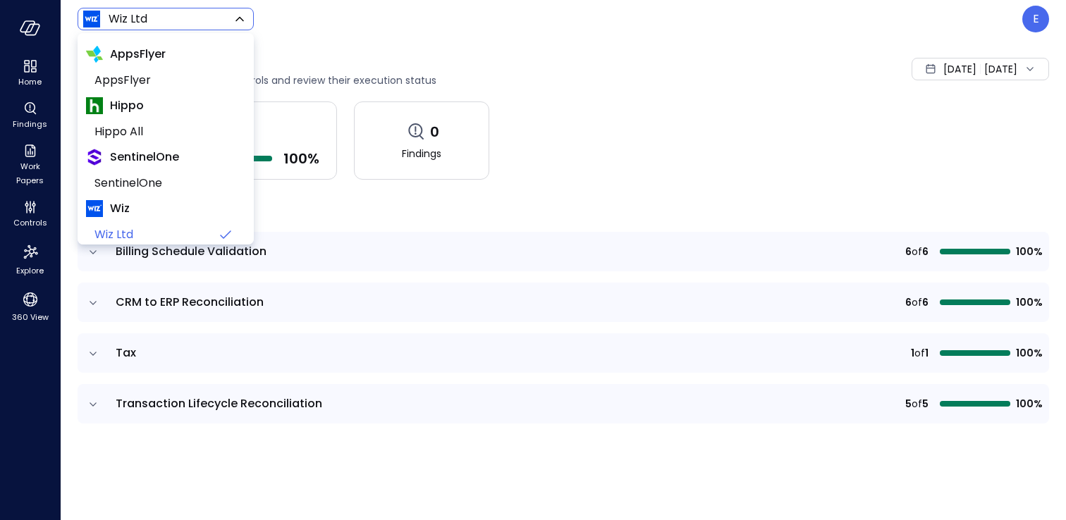
click at [165, 16] on body "Home Findings Work Papers Controls Explore 360 View Wiz Ltd ****** ​ E Controls…" at bounding box center [533, 260] width 1066 height 520
click at [147, 131] on span "Hippo All" at bounding box center [165, 131] width 140 height 17
type input "*******"
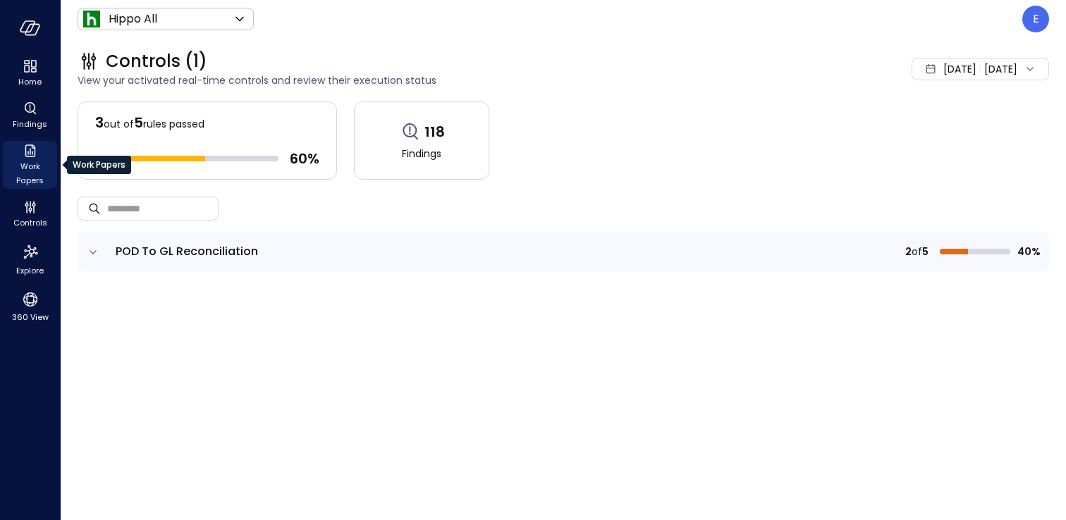
click at [32, 167] on span "Work Papers" at bounding box center [29, 173] width 43 height 28
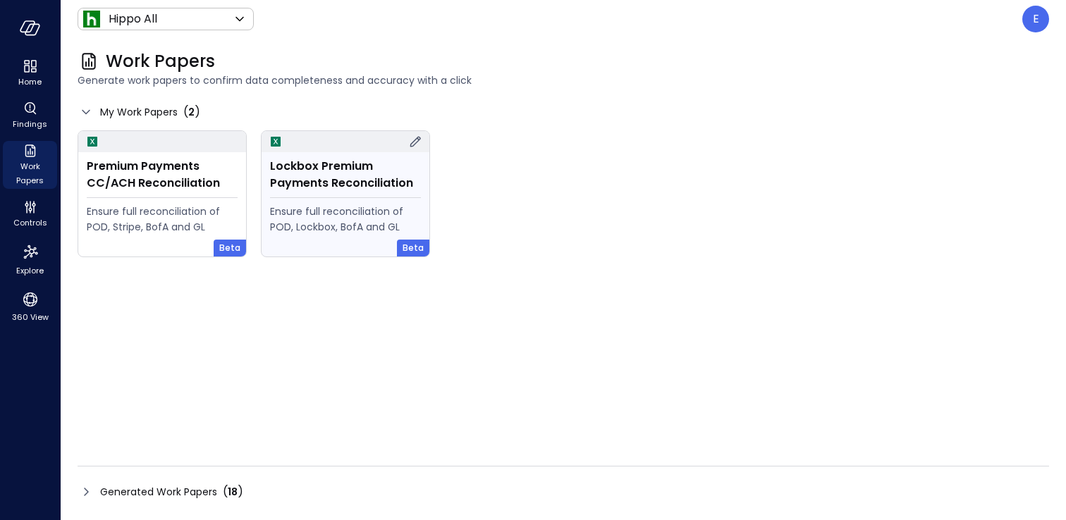
click at [317, 176] on div "Lockbox Premium Payments Reconciliation" at bounding box center [345, 175] width 151 height 34
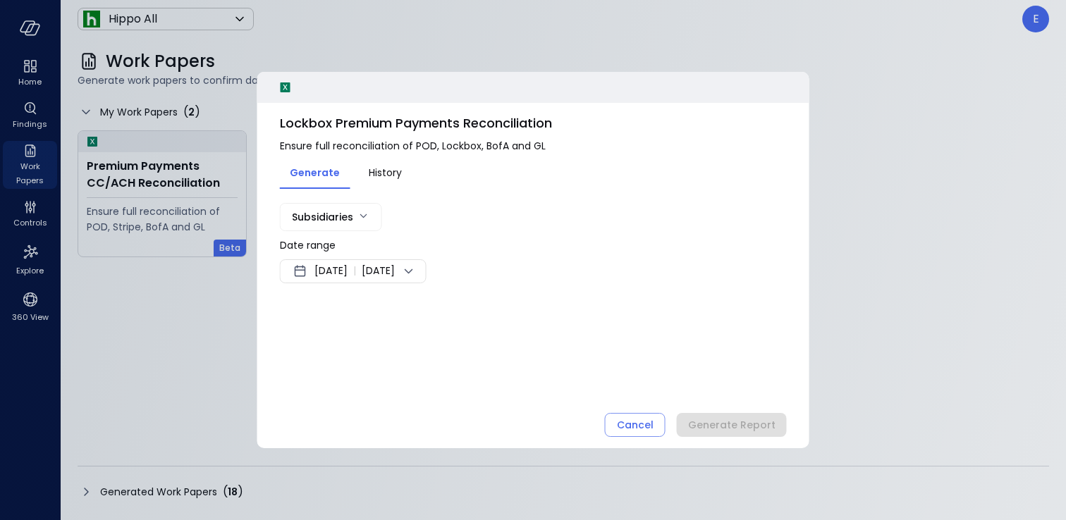
click at [348, 264] on span "Aug 12, 2025" at bounding box center [331, 271] width 33 height 17
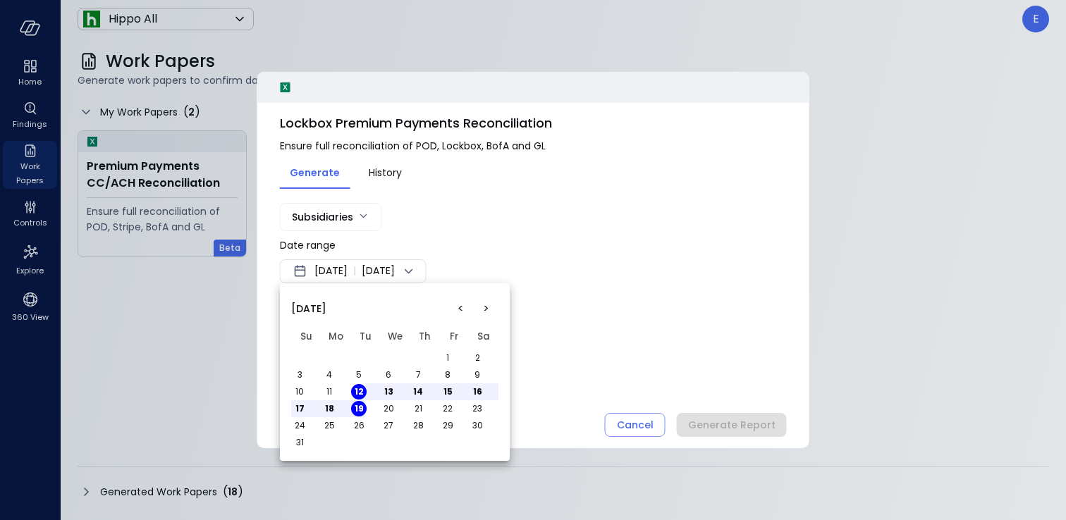
click at [341, 226] on div at bounding box center [533, 260] width 1066 height 520
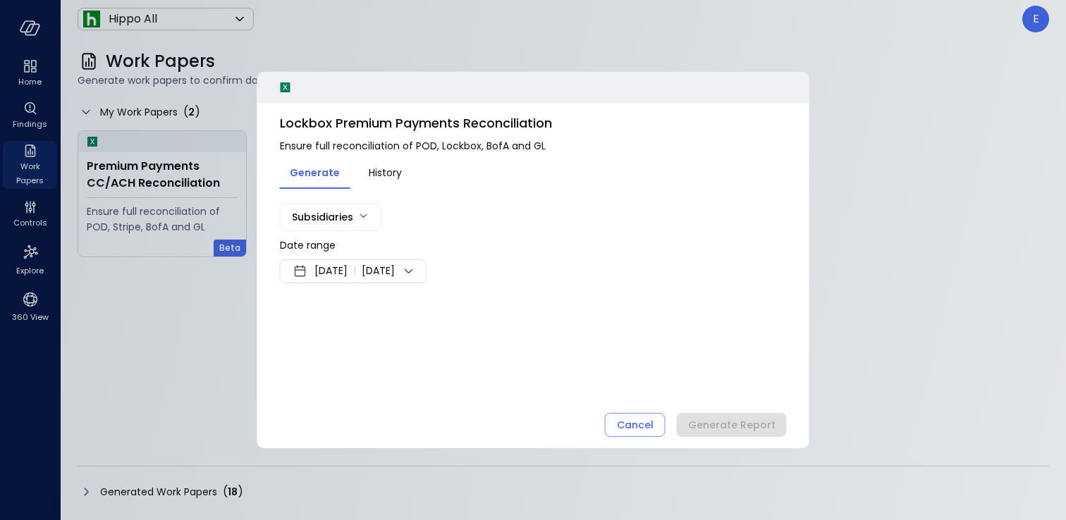
click at [357, 219] on body "Home Findings Work Papers Controls Explore 360 View Hippo All ******* ​ E Work …" at bounding box center [533, 260] width 1066 height 520
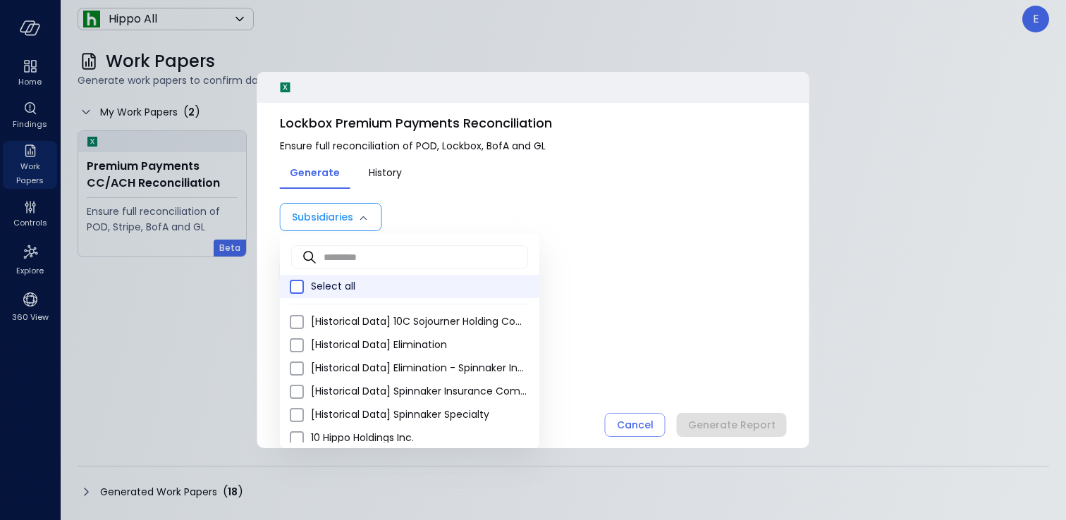
type input "**********"
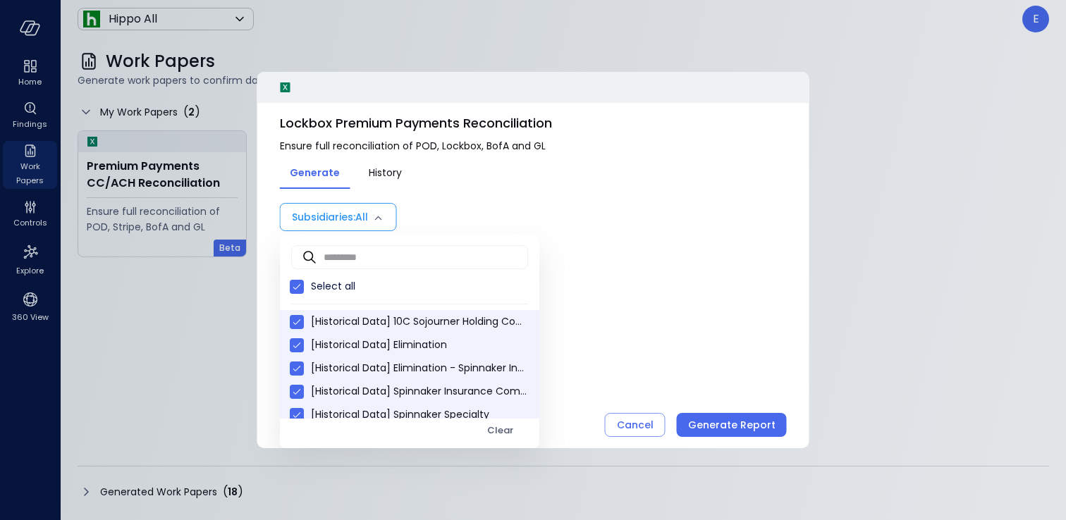
click at [505, 209] on div at bounding box center [533, 260] width 1066 height 520
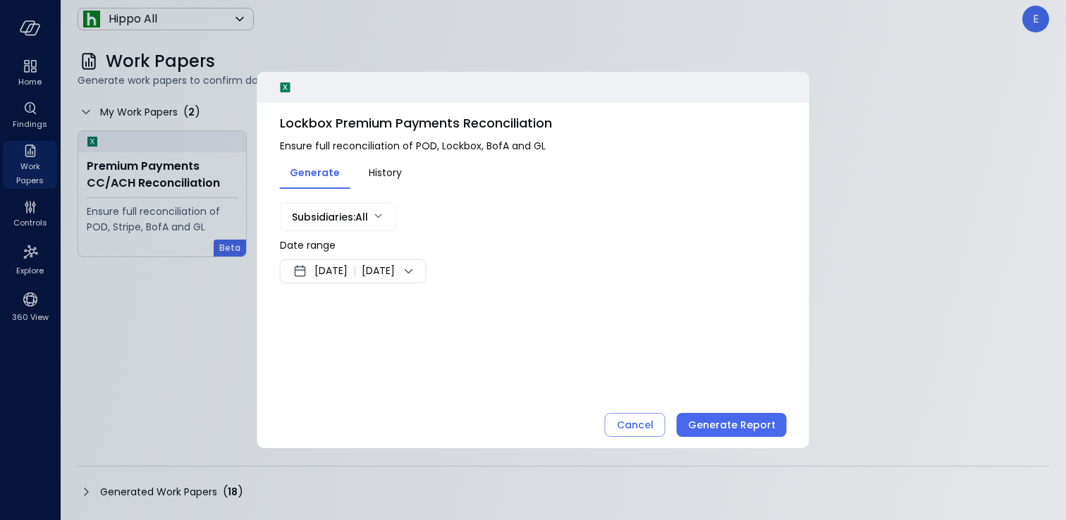
click at [325, 264] on span "Aug 12, 2025" at bounding box center [331, 271] width 33 height 17
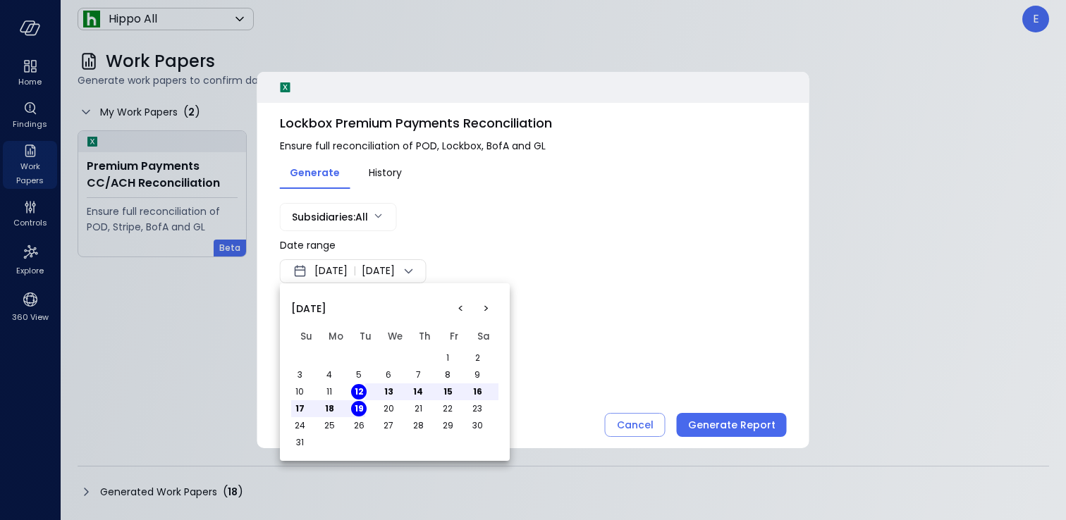
click at [461, 308] on button "<" at bounding box center [460, 308] width 25 height 25
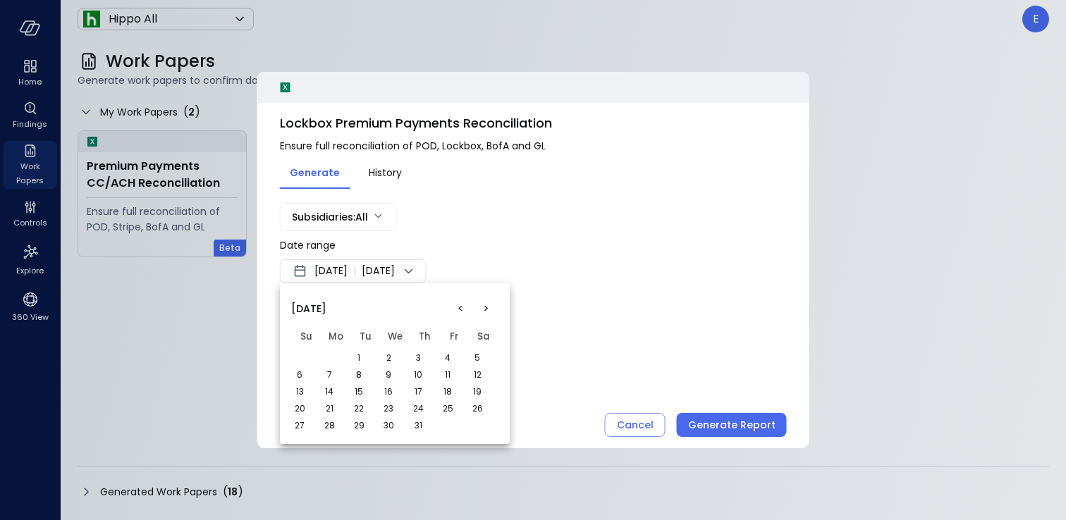
click at [360, 354] on button "1" at bounding box center [359, 358] width 16 height 16
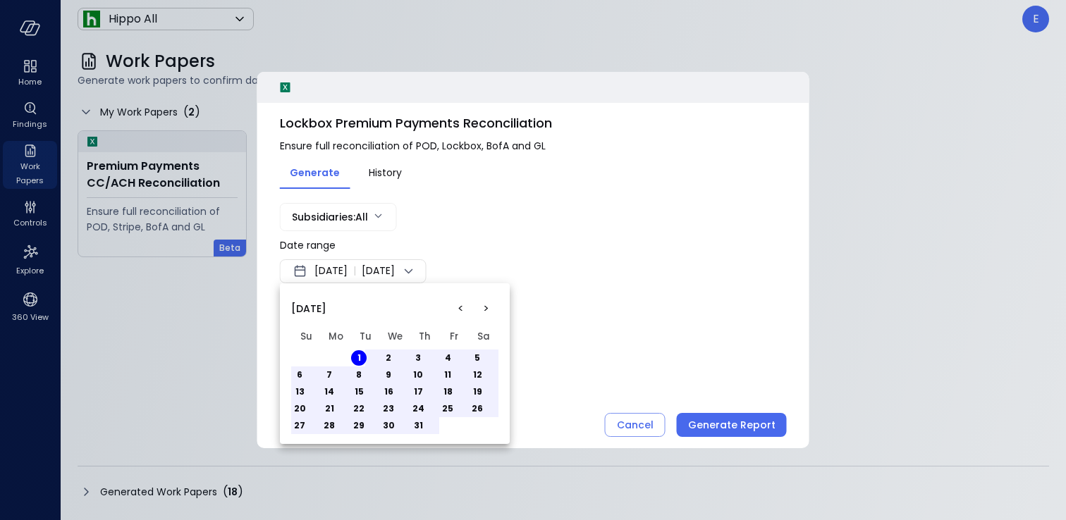
click at [417, 426] on button "31" at bounding box center [418, 426] width 16 height 16
click at [684, 305] on div at bounding box center [533, 260] width 1066 height 520
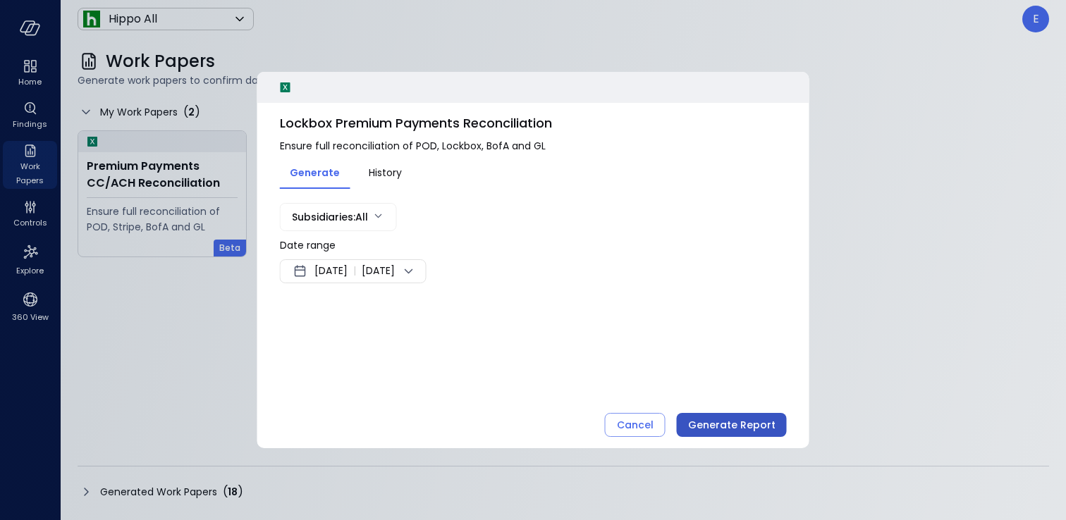
click at [739, 428] on div "Generate Report" at bounding box center [731, 426] width 87 height 18
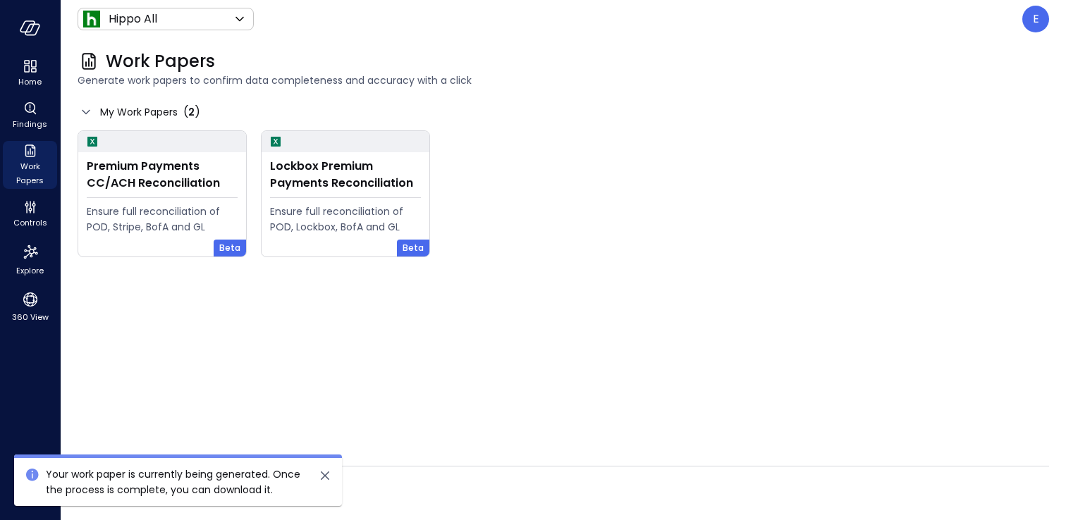
click at [327, 474] on icon "close" at bounding box center [325, 476] width 8 height 8
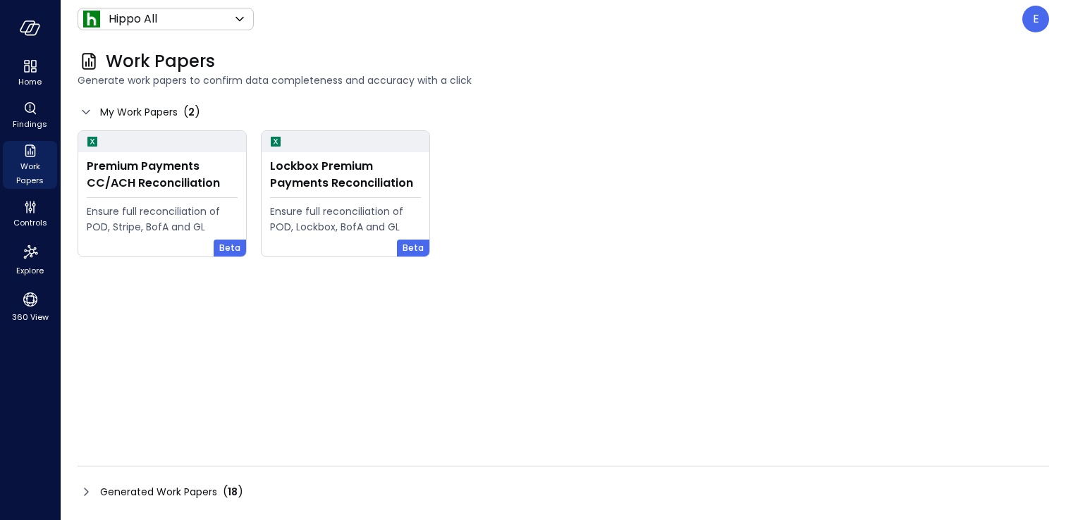
click at [190, 483] on div "Generated Work Papers ( 18 )" at bounding box center [564, 492] width 972 height 23
click at [131, 484] on div "Generated Work Papers ( 18 )" at bounding box center [171, 492] width 143 height 17
click at [153, 496] on span "Generated Work Papers" at bounding box center [158, 492] width 117 height 16
